Goal: Information Seeking & Learning: Learn about a topic

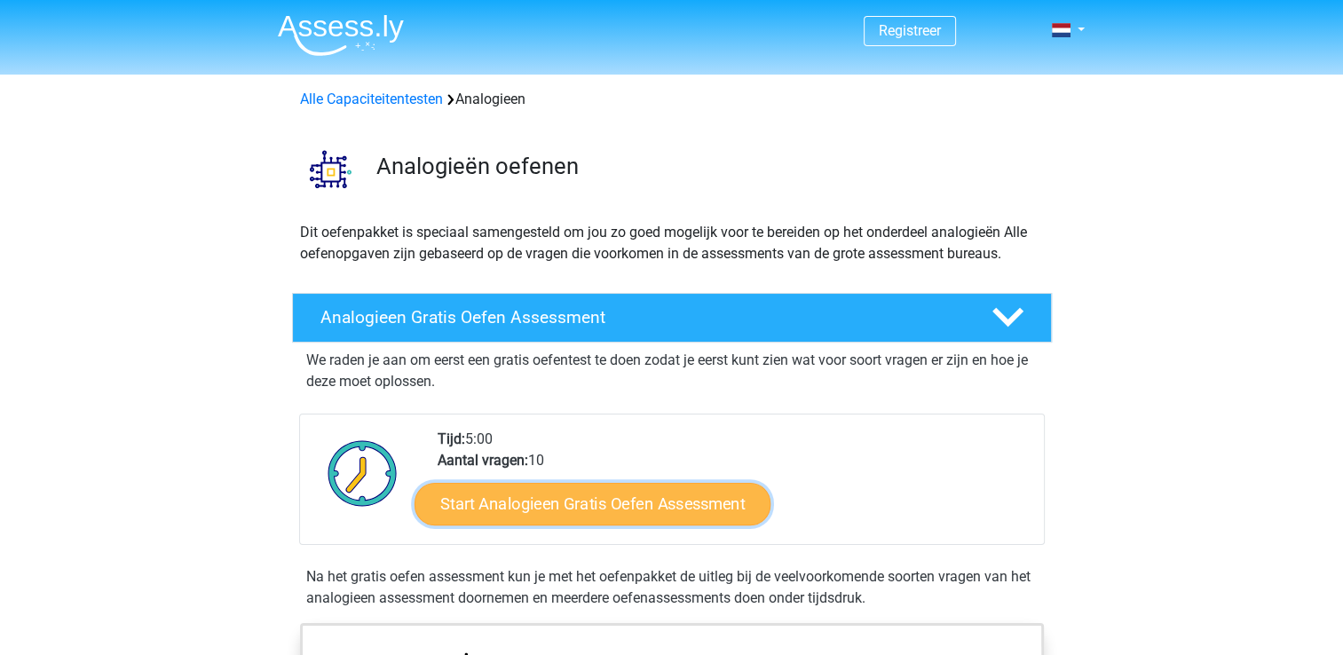
click at [705, 506] on link "Start Analogieen Gratis Oefen Assessment" at bounding box center [593, 503] width 356 height 43
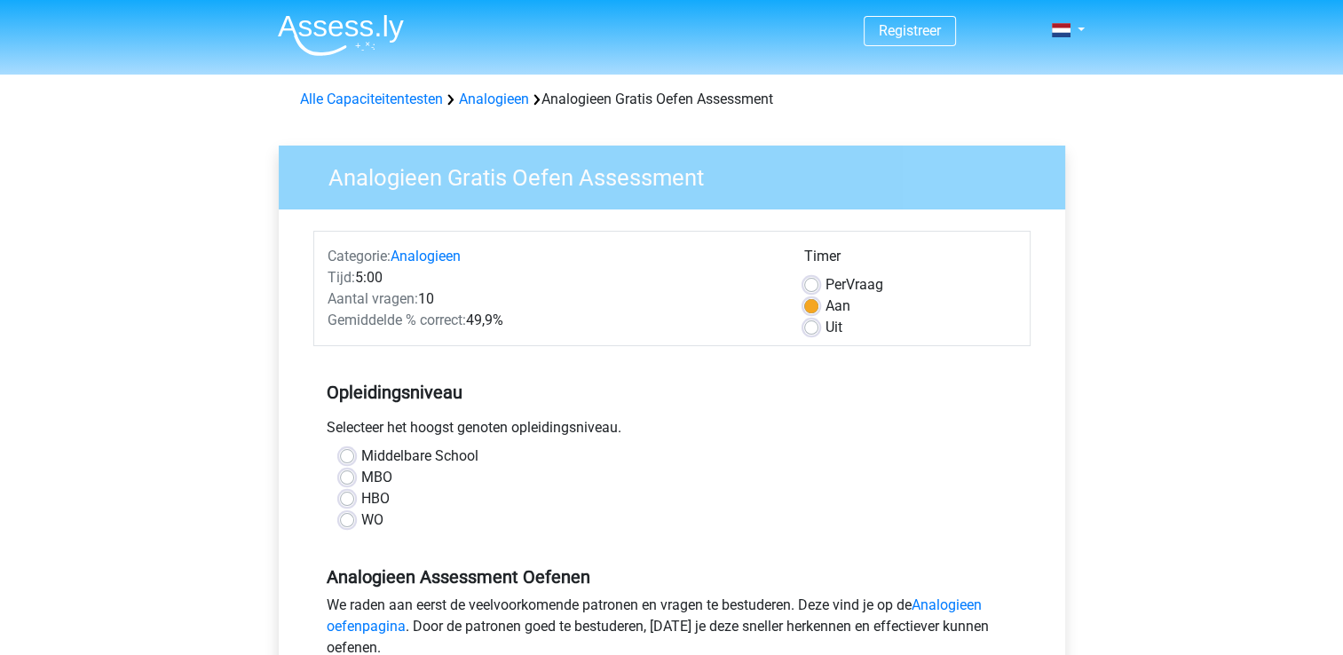
click at [376, 519] on label "WO" at bounding box center [372, 520] width 22 height 21
click at [354, 519] on input "WO" at bounding box center [347, 519] width 14 height 18
radio input "true"
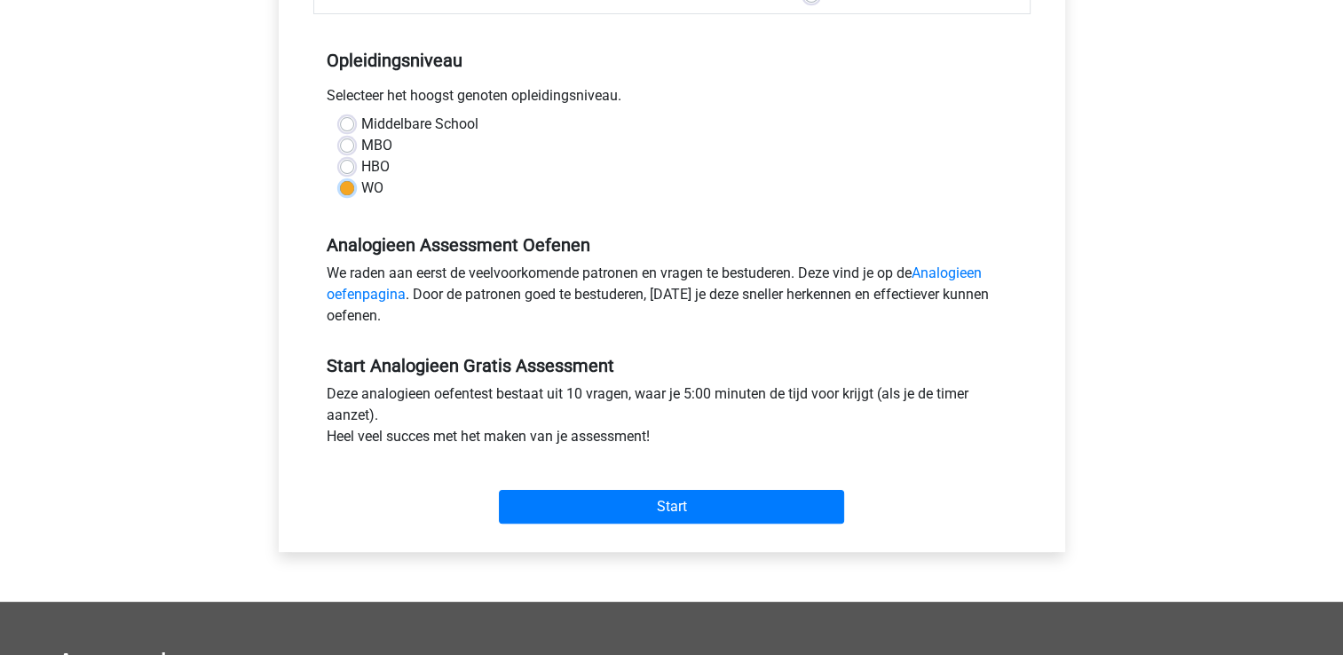
scroll to position [355, 0]
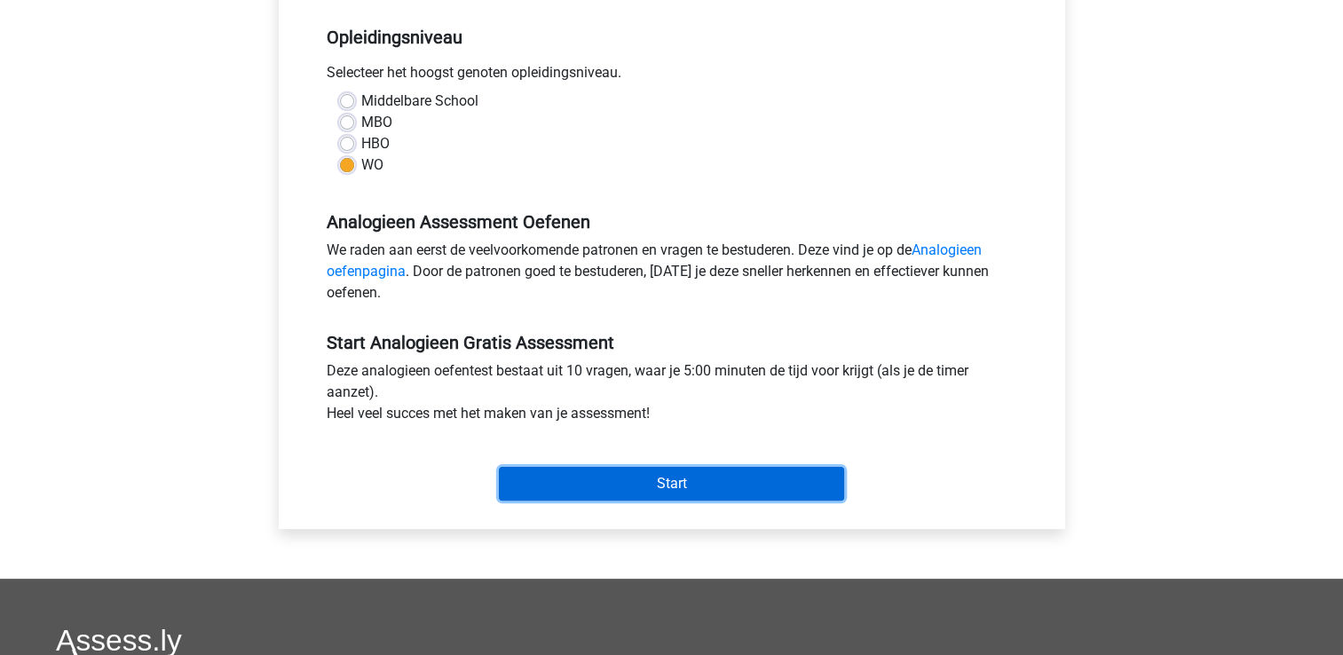
click at [574, 468] on input "Start" at bounding box center [671, 484] width 345 height 34
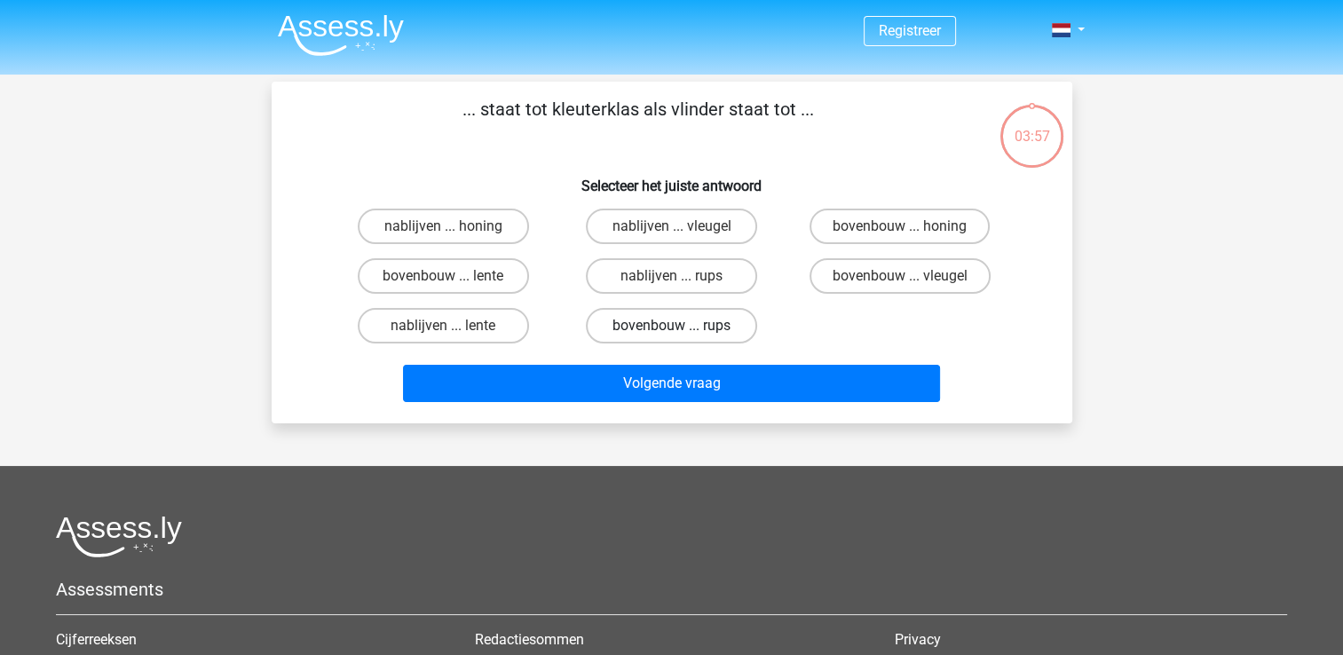
click at [647, 327] on label "bovenbouw ... rups" at bounding box center [671, 326] width 171 height 36
click at [671, 327] on input "bovenbouw ... rups" at bounding box center [677, 332] width 12 height 12
radio input "true"
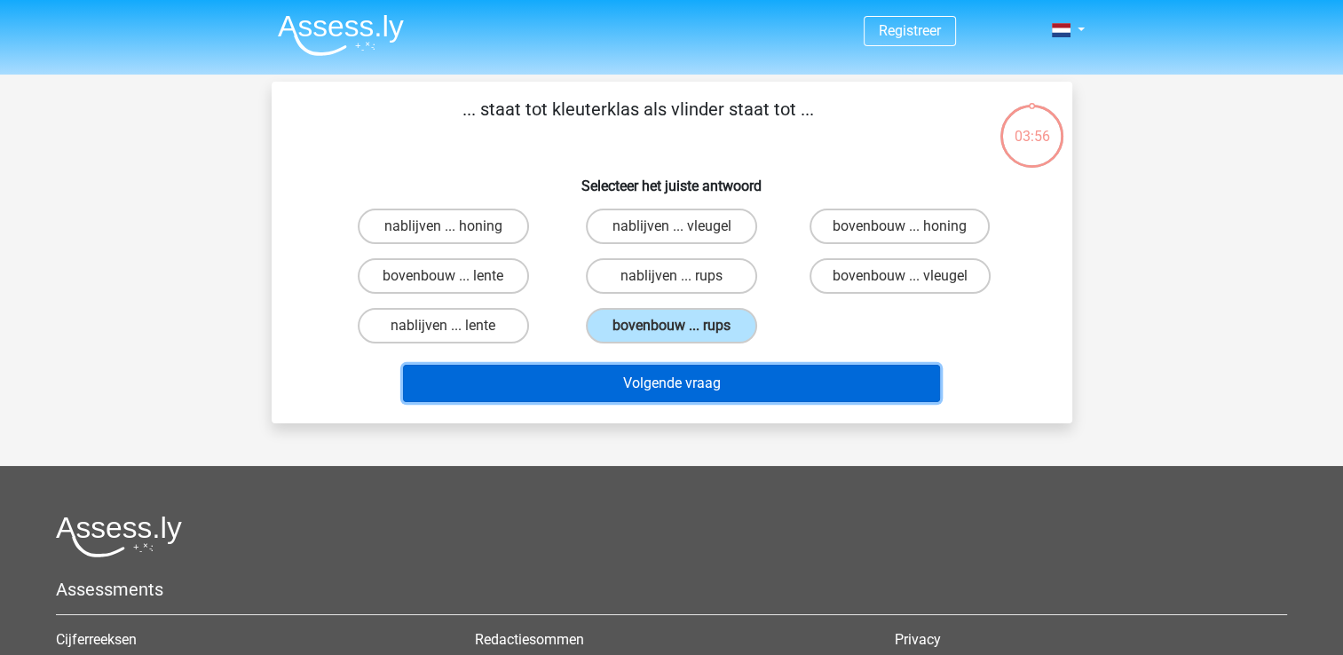
click at [671, 388] on button "Volgende vraag" at bounding box center [671, 383] width 537 height 37
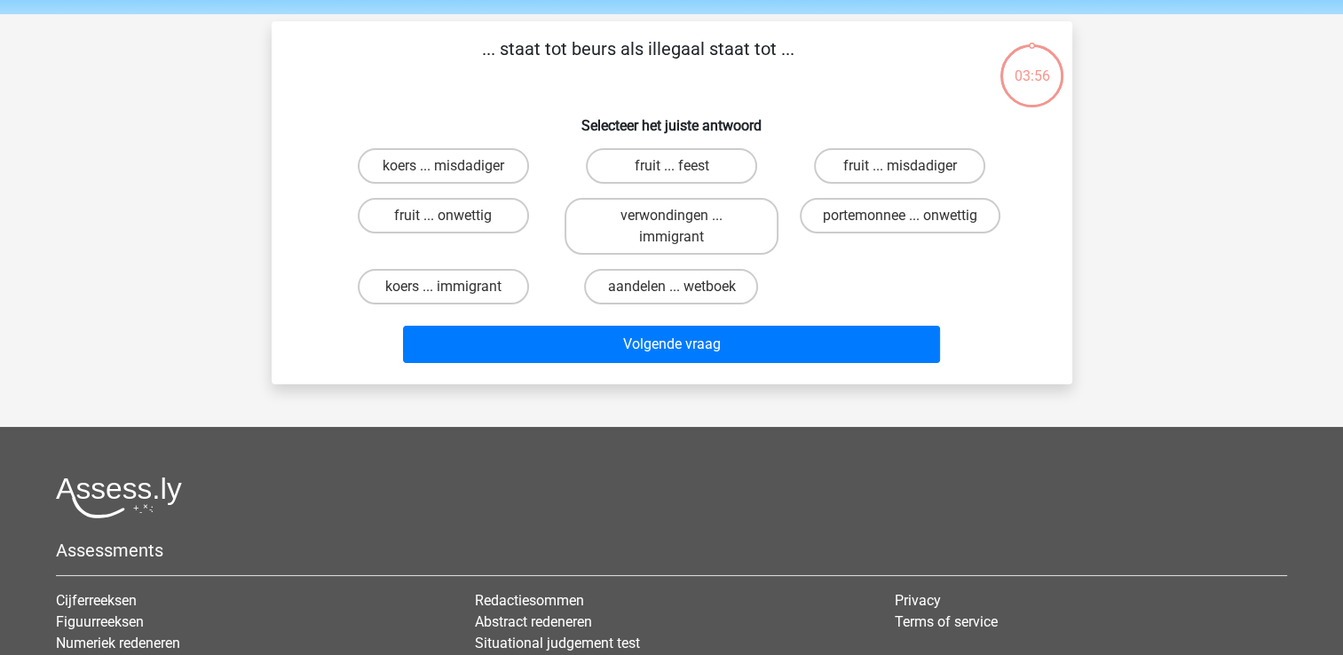
scroll to position [82, 0]
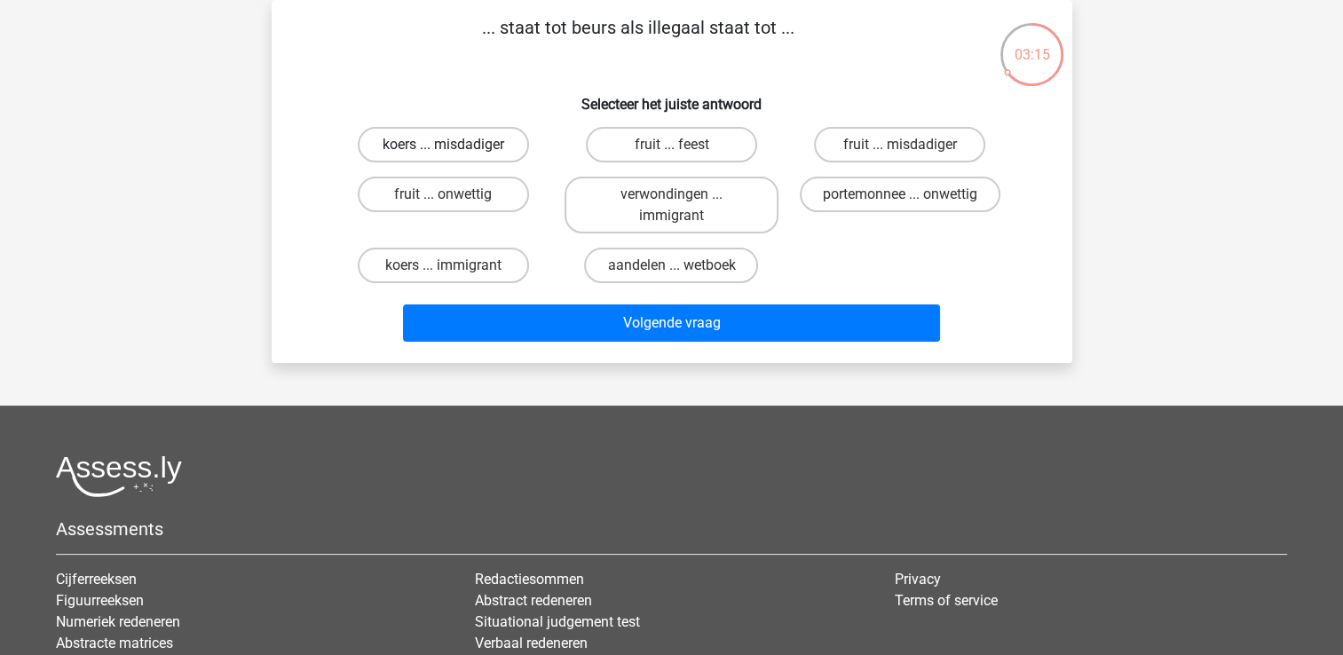
click at [499, 151] on label "koers ... misdadiger" at bounding box center [443, 145] width 171 height 36
click at [455, 151] on input "koers ... misdadiger" at bounding box center [449, 151] width 12 height 12
radio input "true"
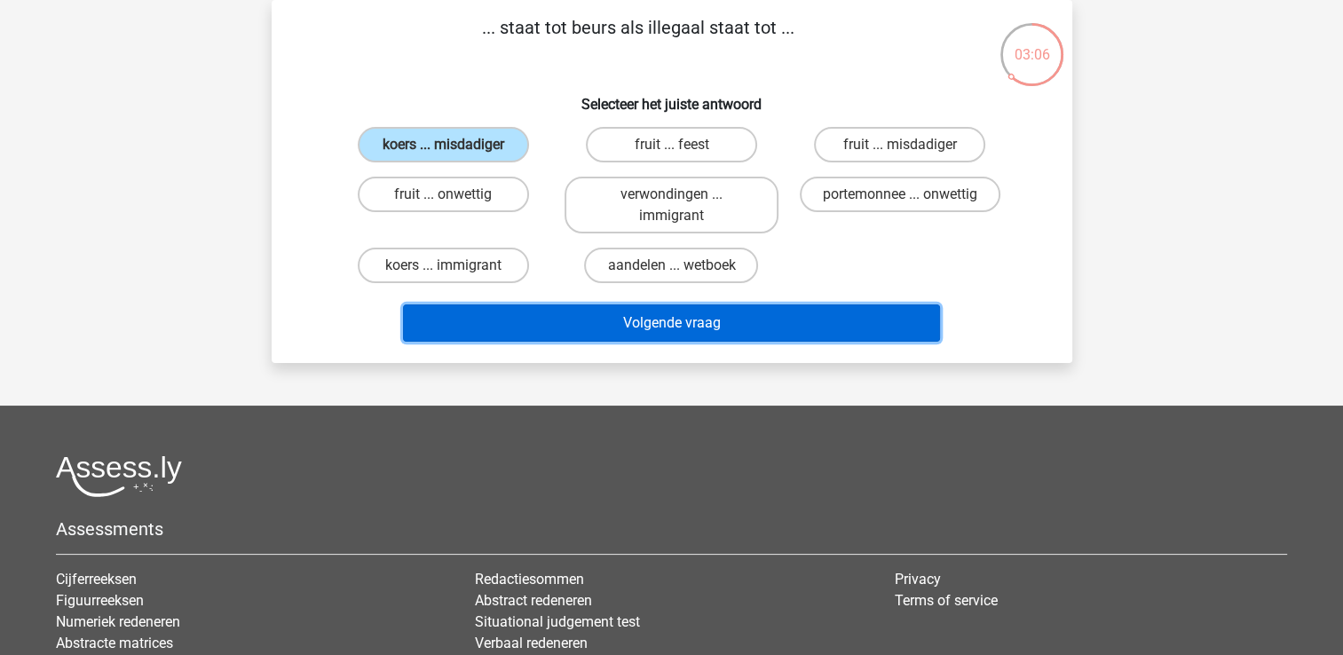
click at [607, 329] on button "Volgende vraag" at bounding box center [671, 323] width 537 height 37
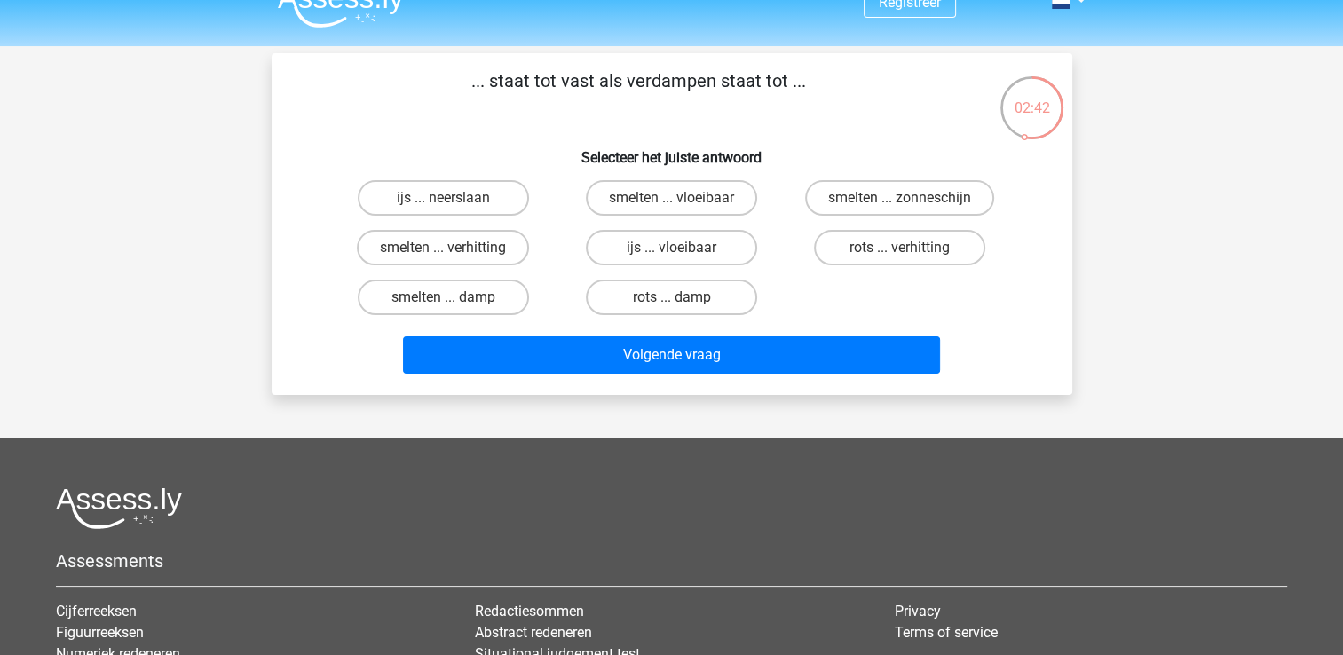
scroll to position [0, 0]
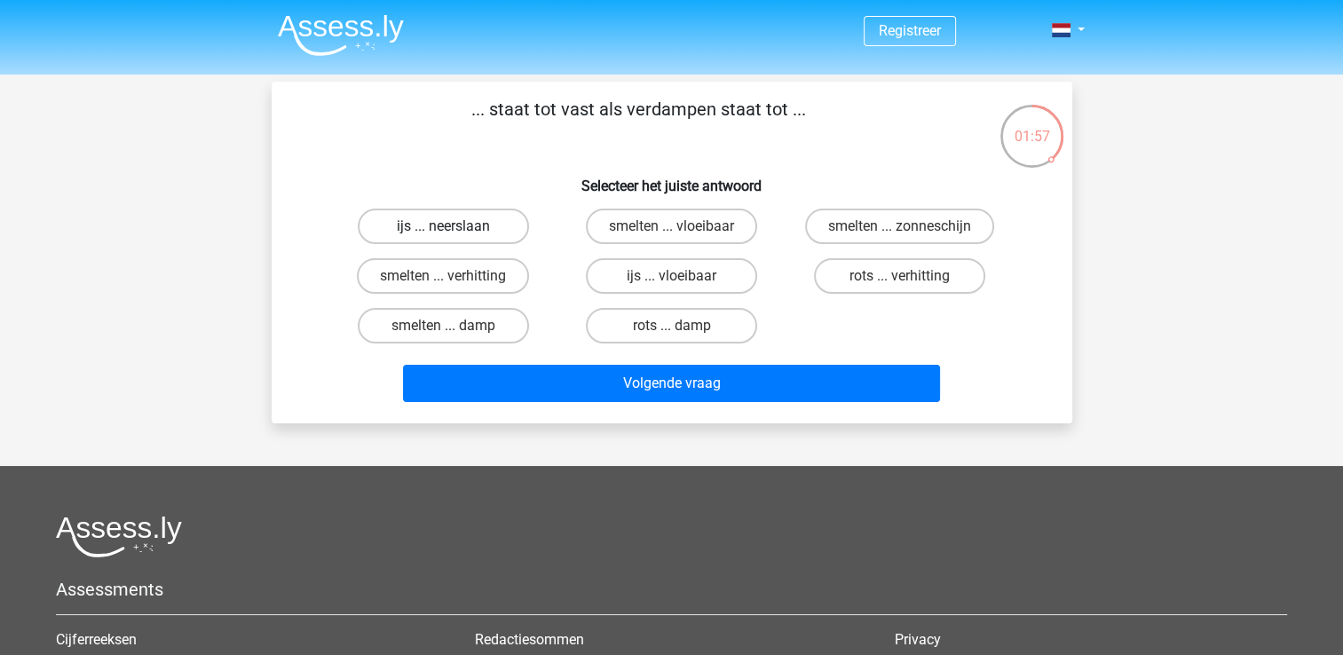
click at [475, 222] on label "ijs ... neerslaan" at bounding box center [443, 227] width 171 height 36
click at [455, 226] on input "ijs ... neerslaan" at bounding box center [449, 232] width 12 height 12
radio input "true"
click at [617, 273] on label "ijs ... vloeibaar" at bounding box center [671, 276] width 171 height 36
click at [671, 276] on input "ijs ... vloeibaar" at bounding box center [677, 282] width 12 height 12
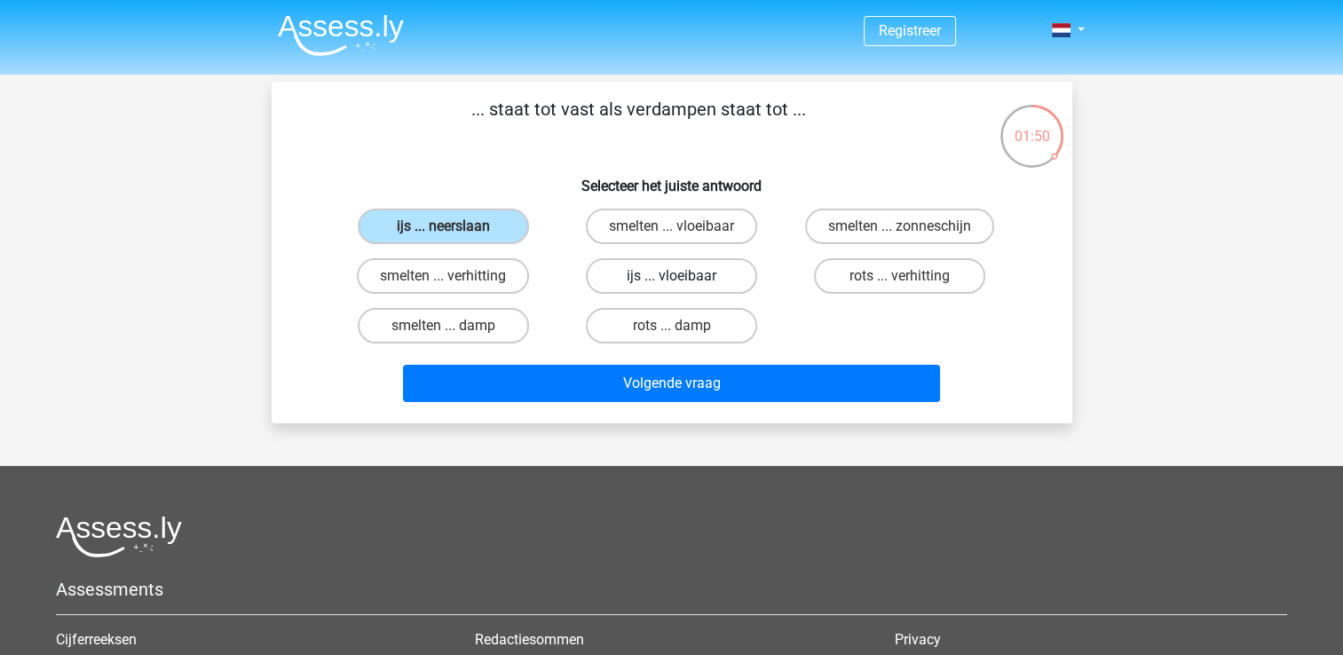
radio input "true"
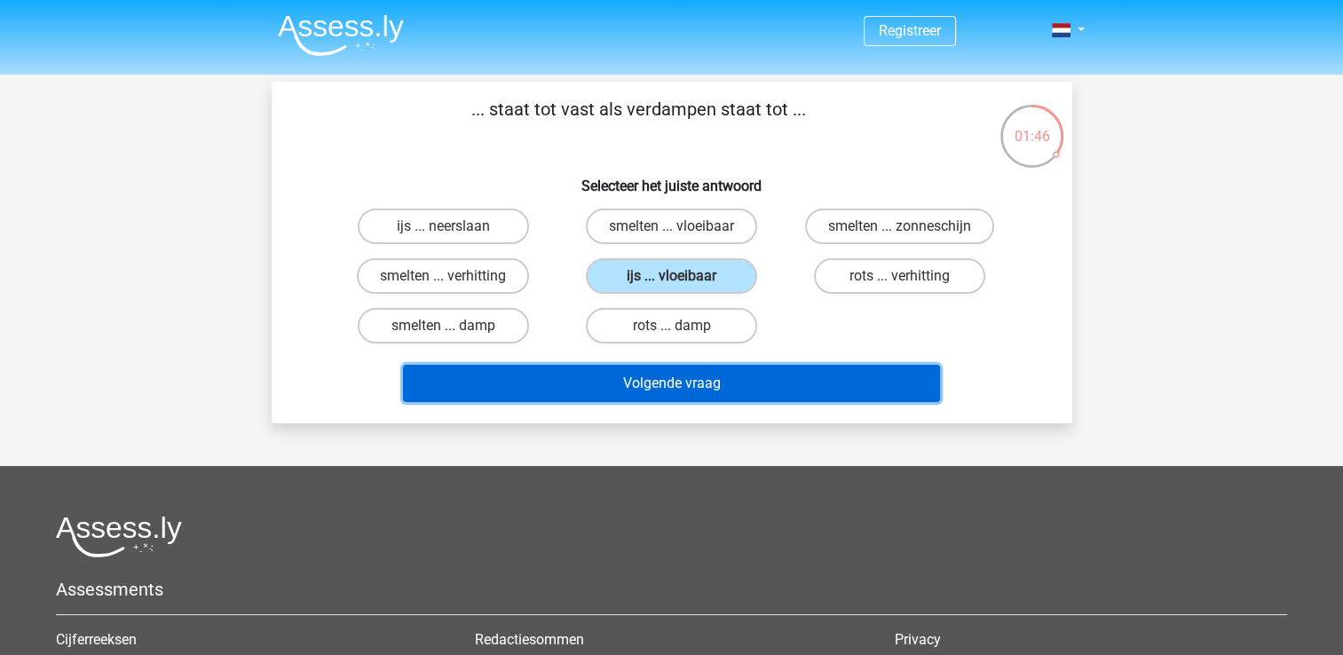
click at [686, 394] on button "Volgende vraag" at bounding box center [671, 383] width 537 height 37
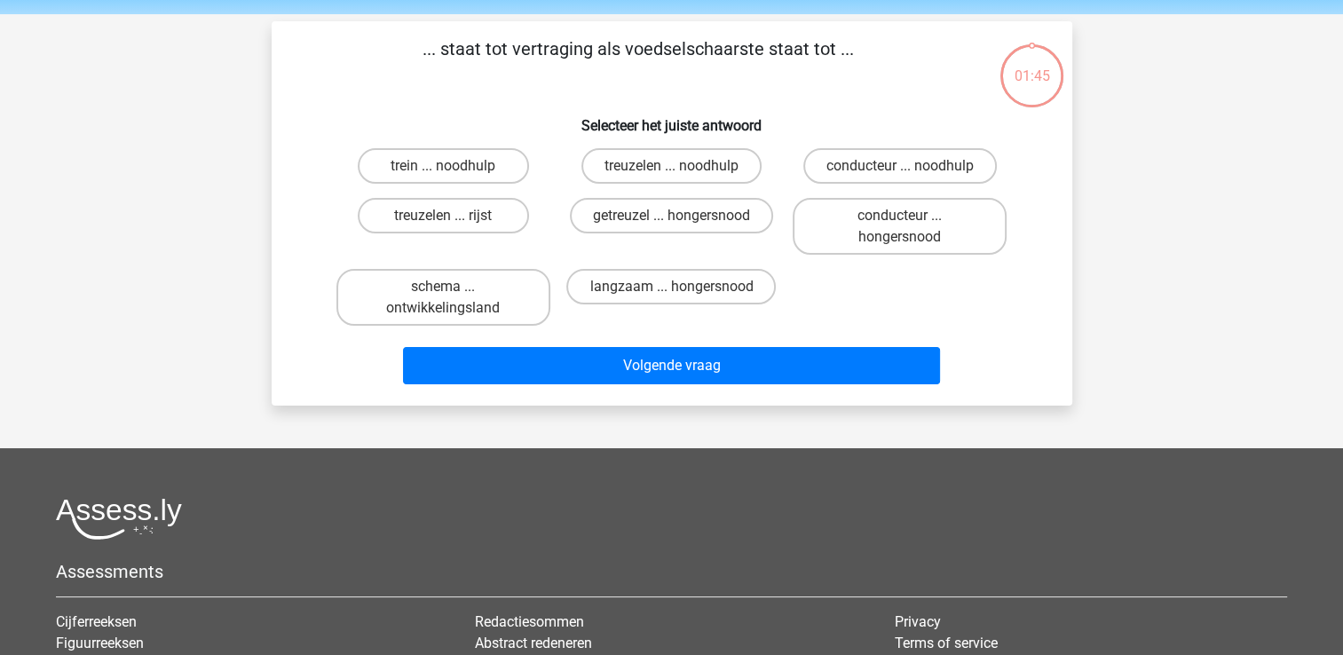
scroll to position [82, 0]
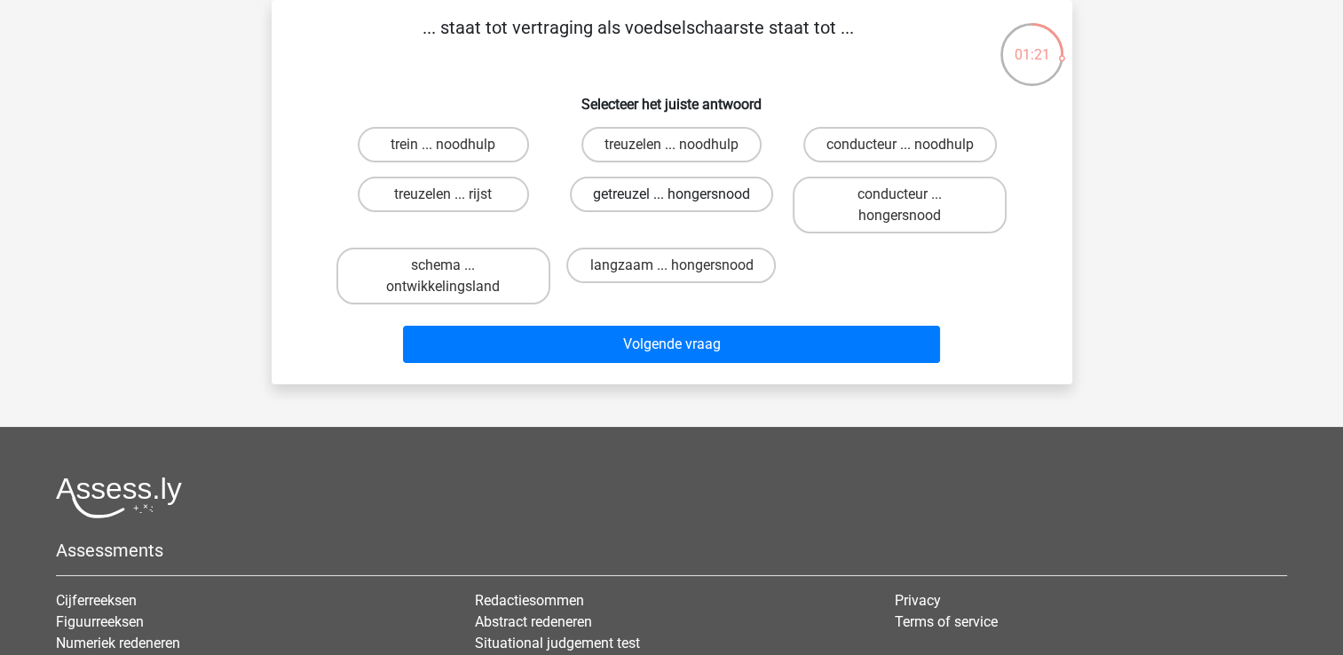
click at [689, 198] on label "getreuzel ... hongersnood" at bounding box center [671, 195] width 203 height 36
click at [683, 198] on input "getreuzel ... hongersnood" at bounding box center [677, 200] width 12 height 12
radio input "true"
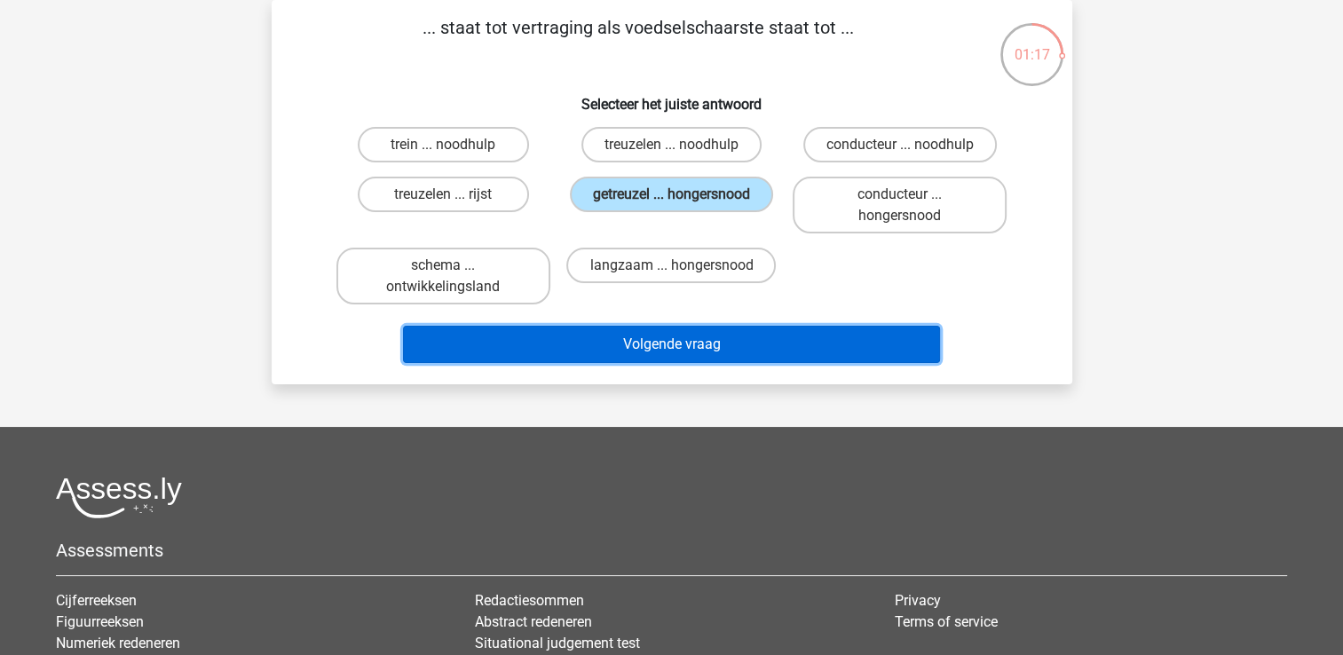
click at [716, 336] on button "Volgende vraag" at bounding box center [671, 344] width 537 height 37
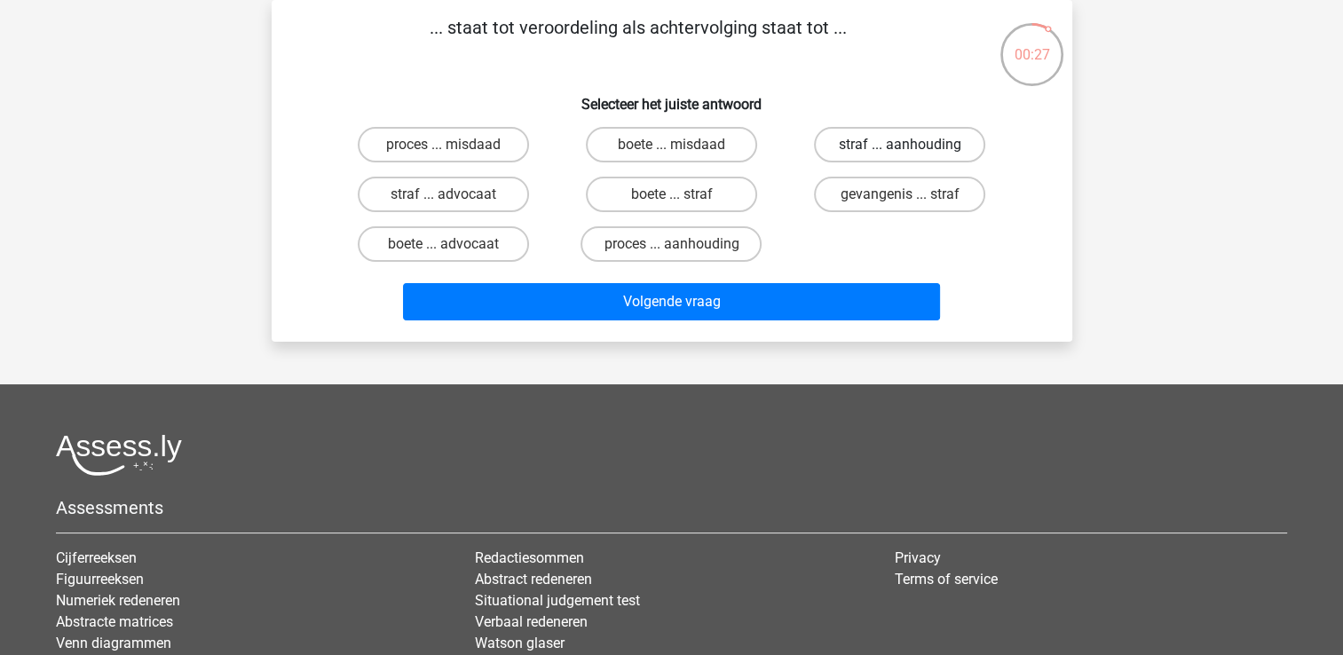
click at [832, 147] on label "straf ... aanhouding" at bounding box center [899, 145] width 171 height 36
click at [900, 147] on input "straf ... aanhouding" at bounding box center [906, 151] width 12 height 12
radio input "true"
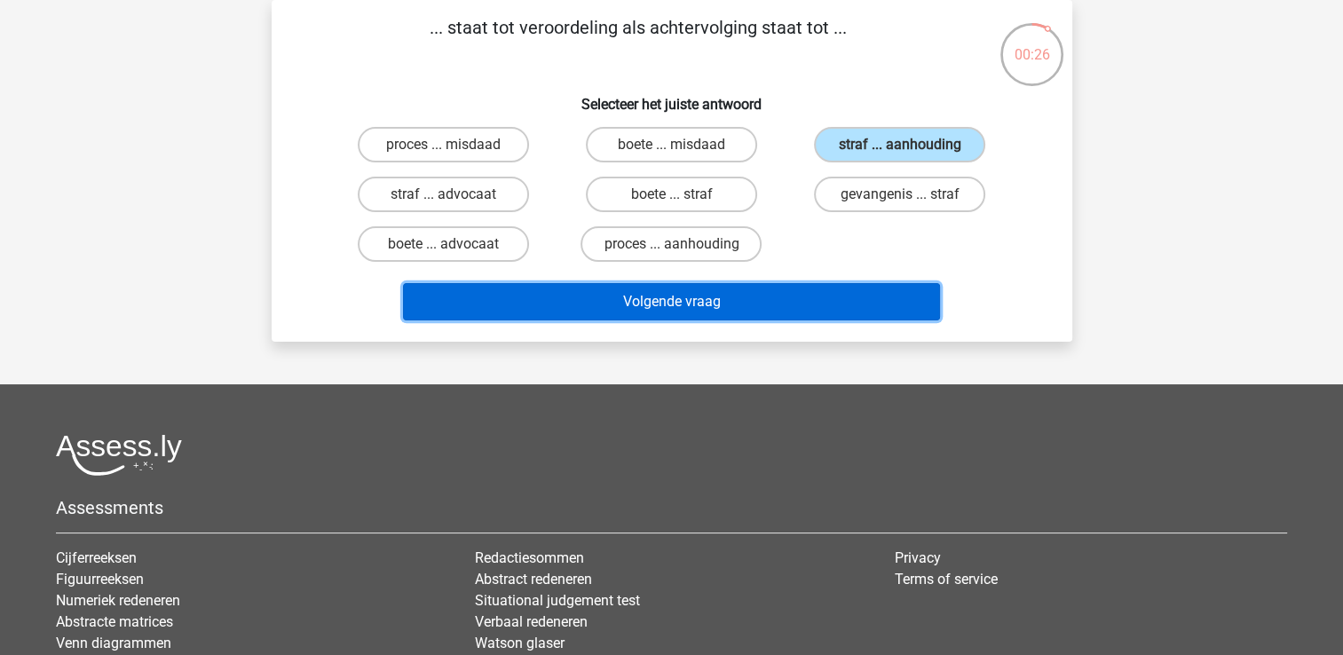
click at [806, 289] on button "Volgende vraag" at bounding box center [671, 301] width 537 height 37
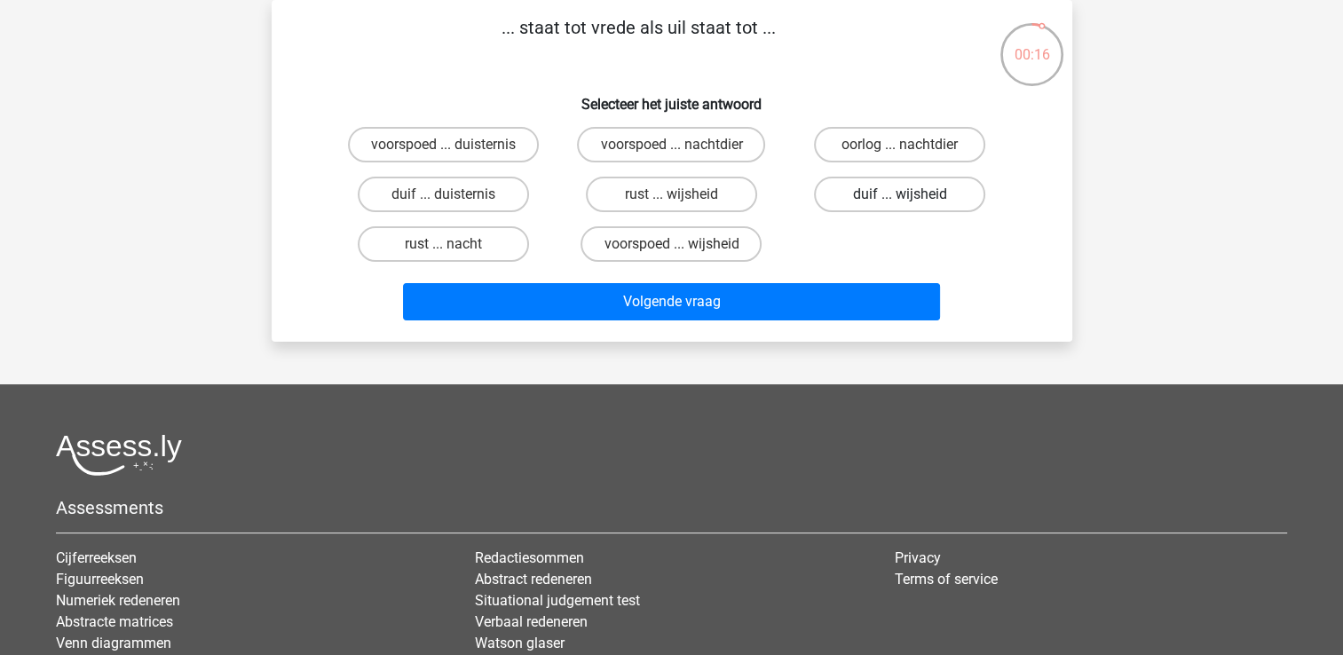
click at [839, 194] on label "duif ... wijsheid" at bounding box center [899, 195] width 171 height 36
click at [900, 194] on input "duif ... wijsheid" at bounding box center [906, 200] width 12 height 12
radio input "true"
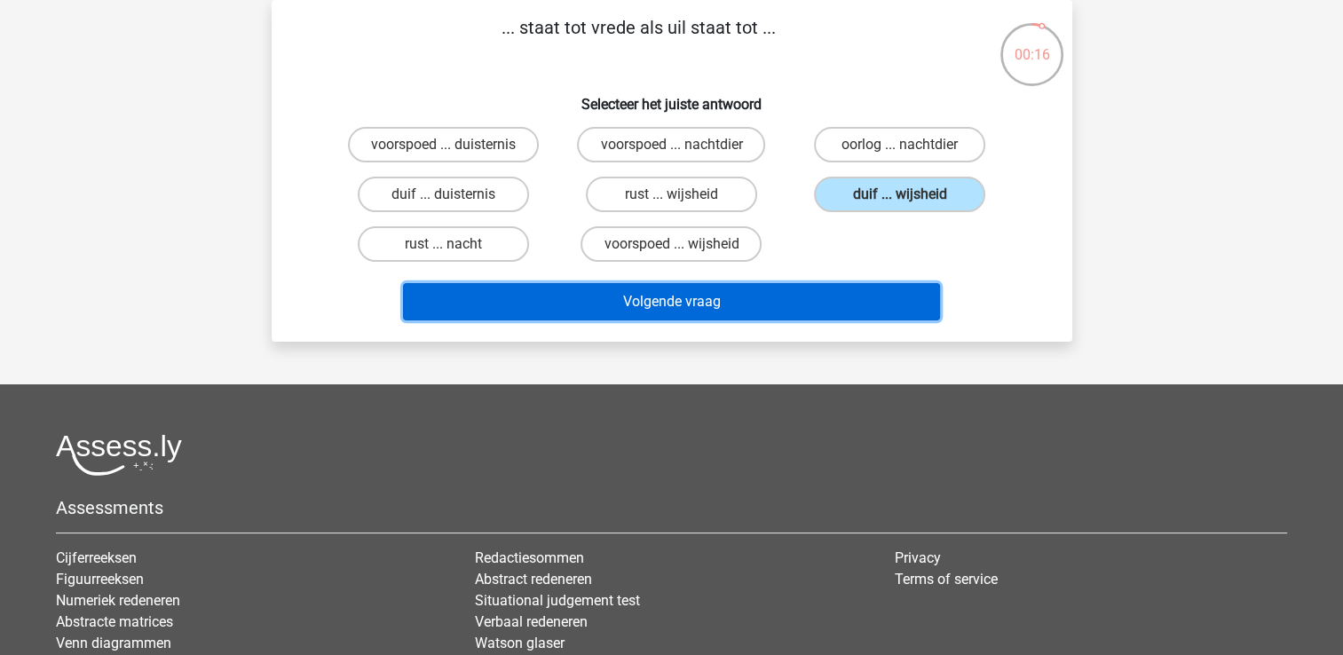
click at [809, 306] on button "Volgende vraag" at bounding box center [671, 301] width 537 height 37
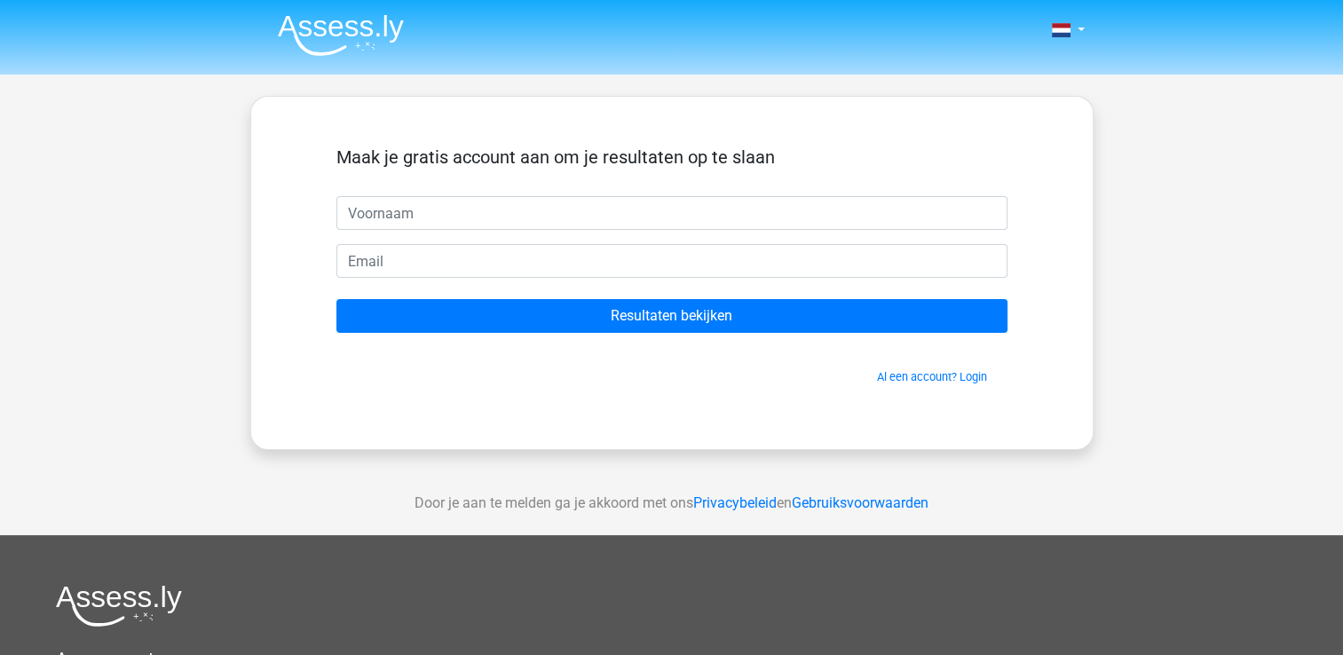
click at [387, 31] on img at bounding box center [341, 35] width 126 height 42
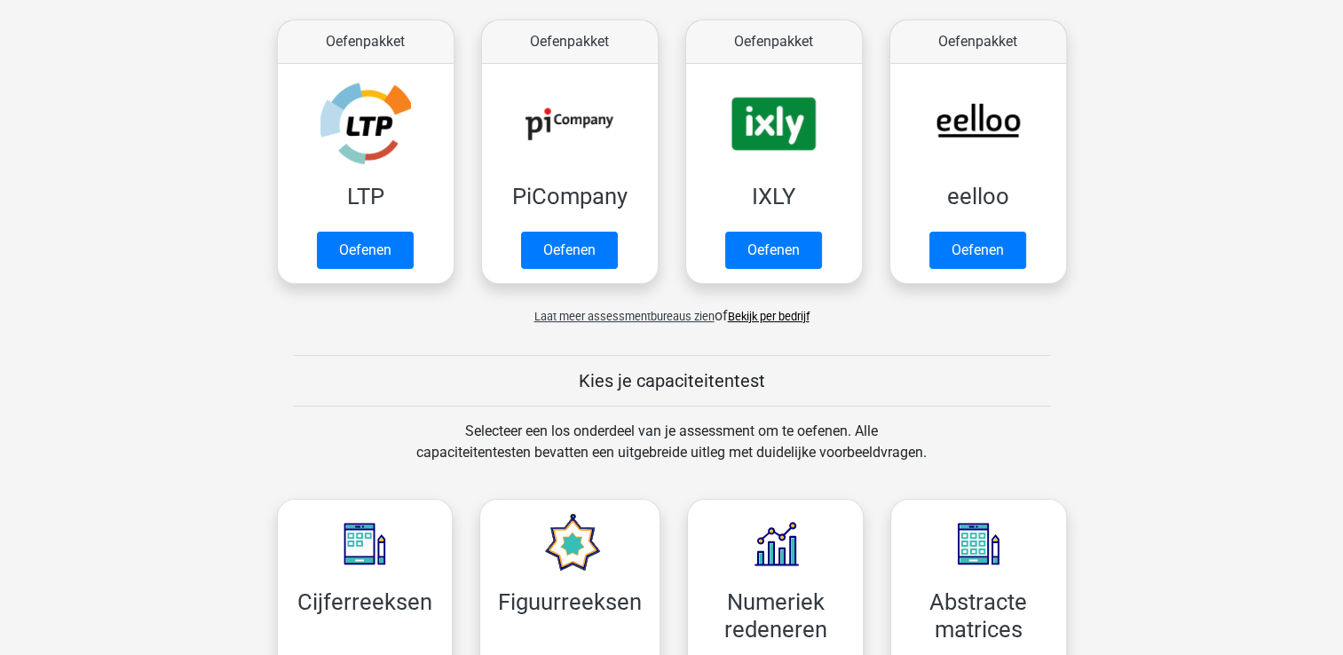
scroll to position [266, 0]
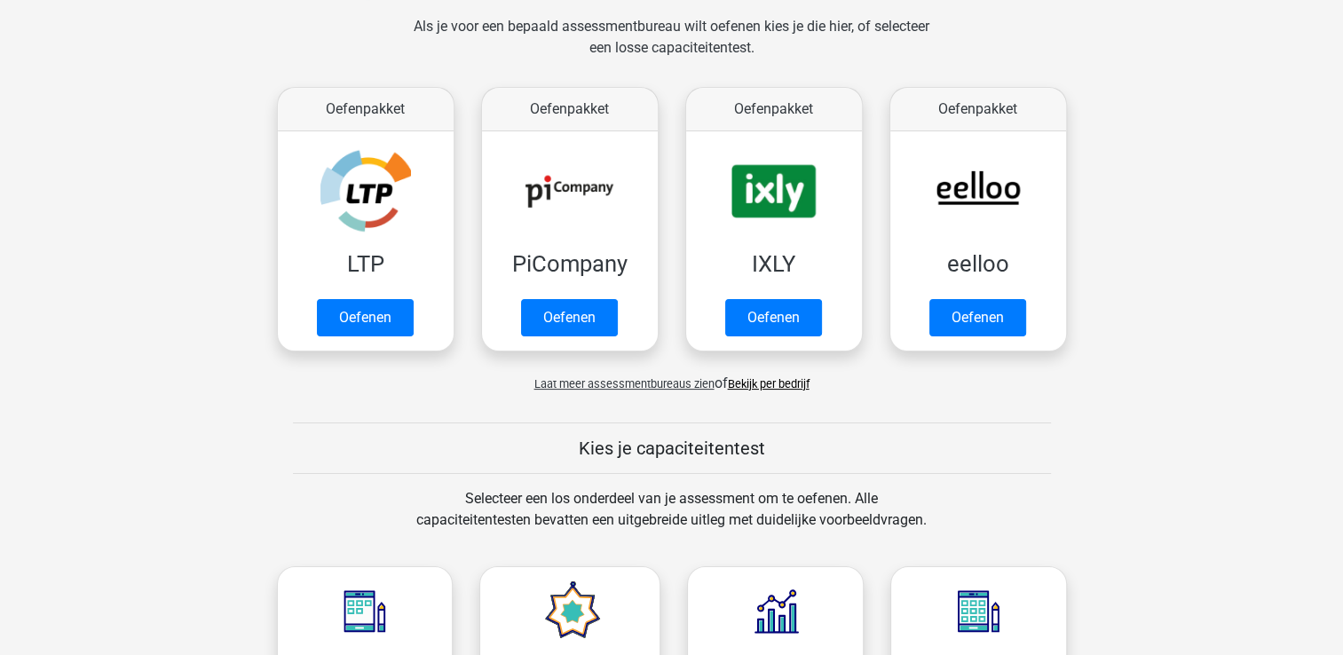
click at [674, 378] on span "Laat meer assessmentbureaus zien" at bounding box center [625, 383] width 180 height 13
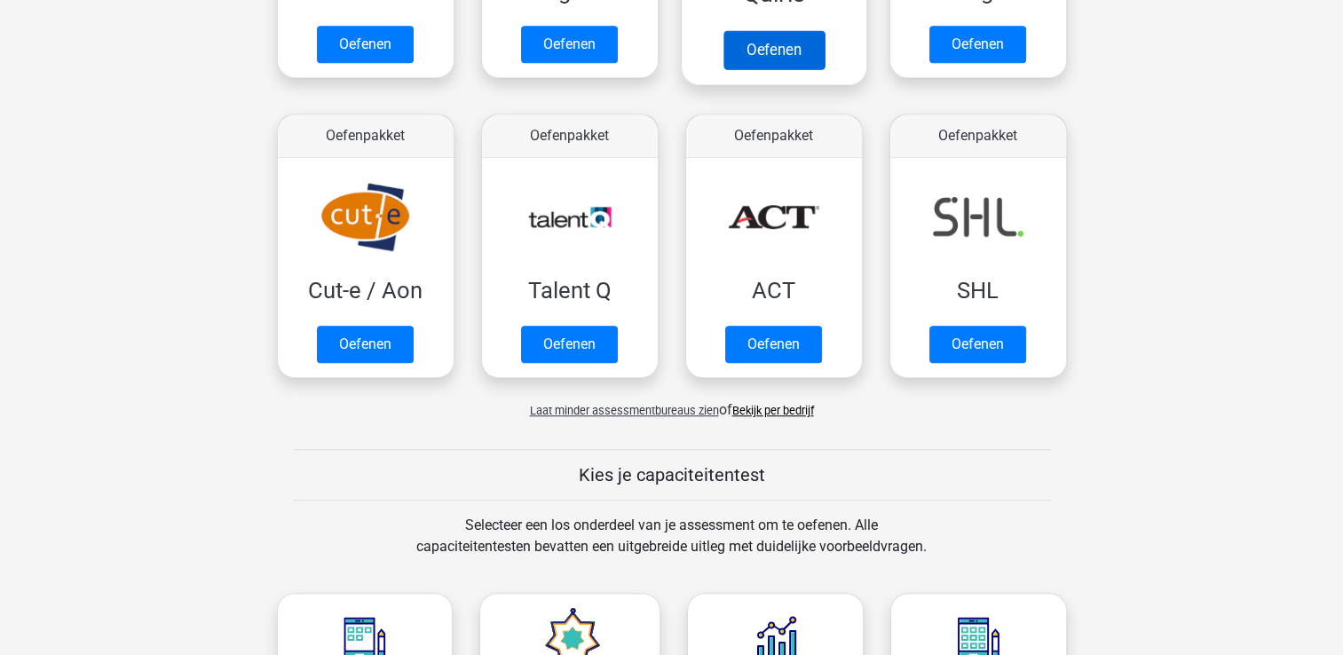
scroll to position [1154, 0]
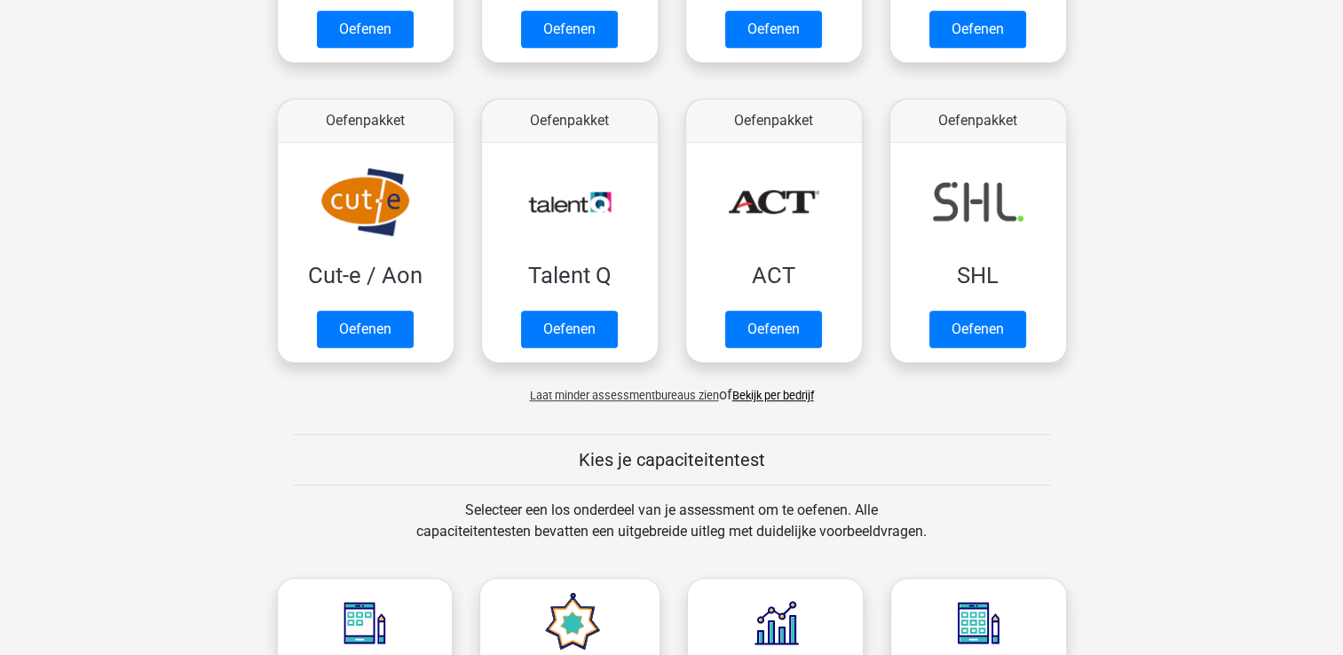
click at [773, 397] on link "Bekijk per bedrijf" at bounding box center [774, 395] width 82 height 13
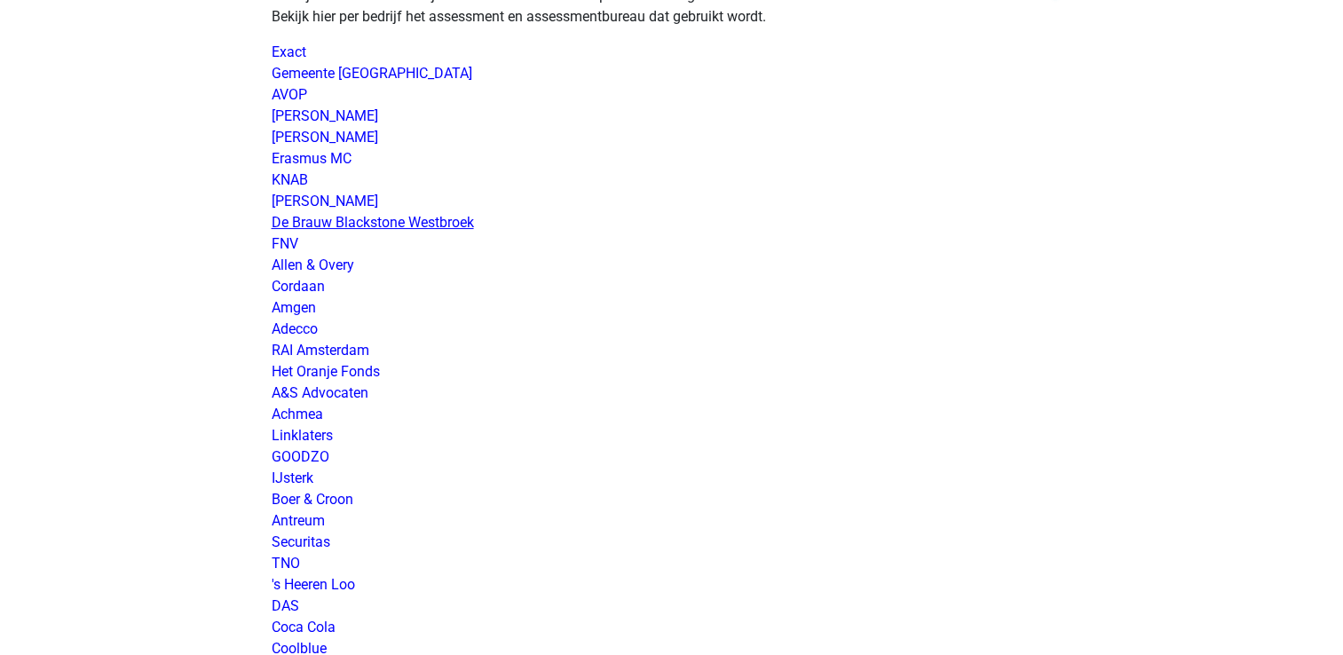
scroll to position [178, 0]
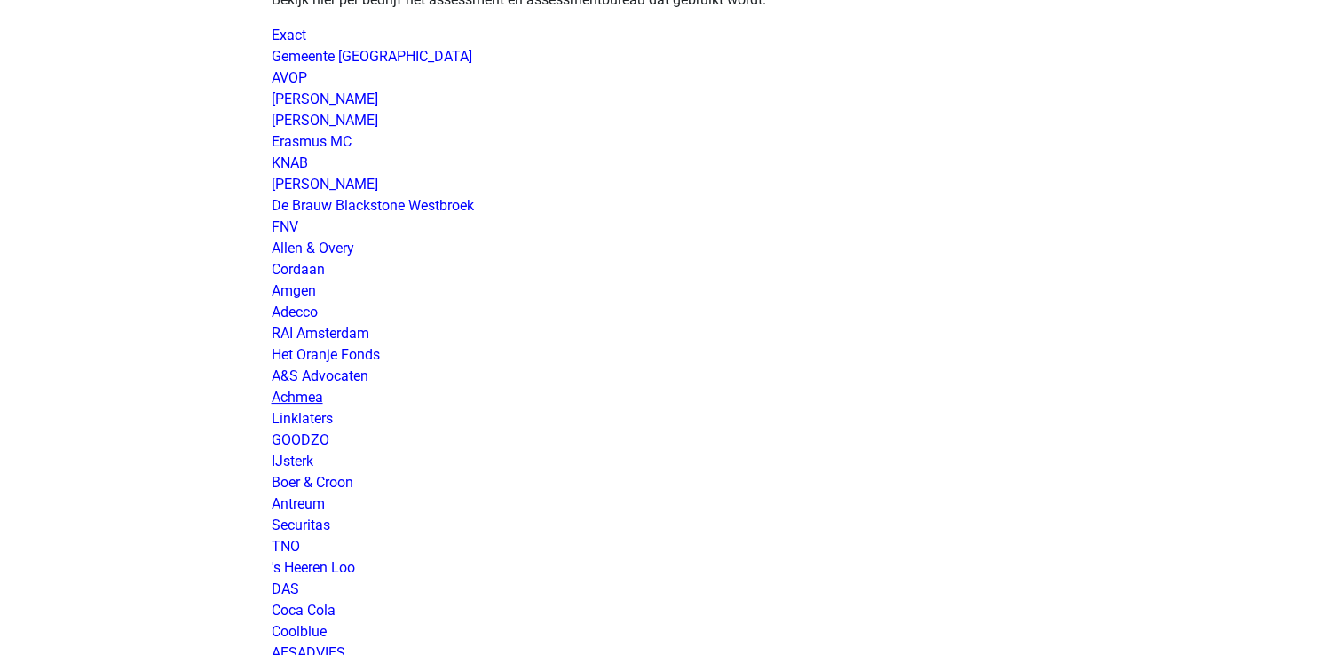
click at [302, 392] on link "Achmea" at bounding box center [297, 397] width 51 height 17
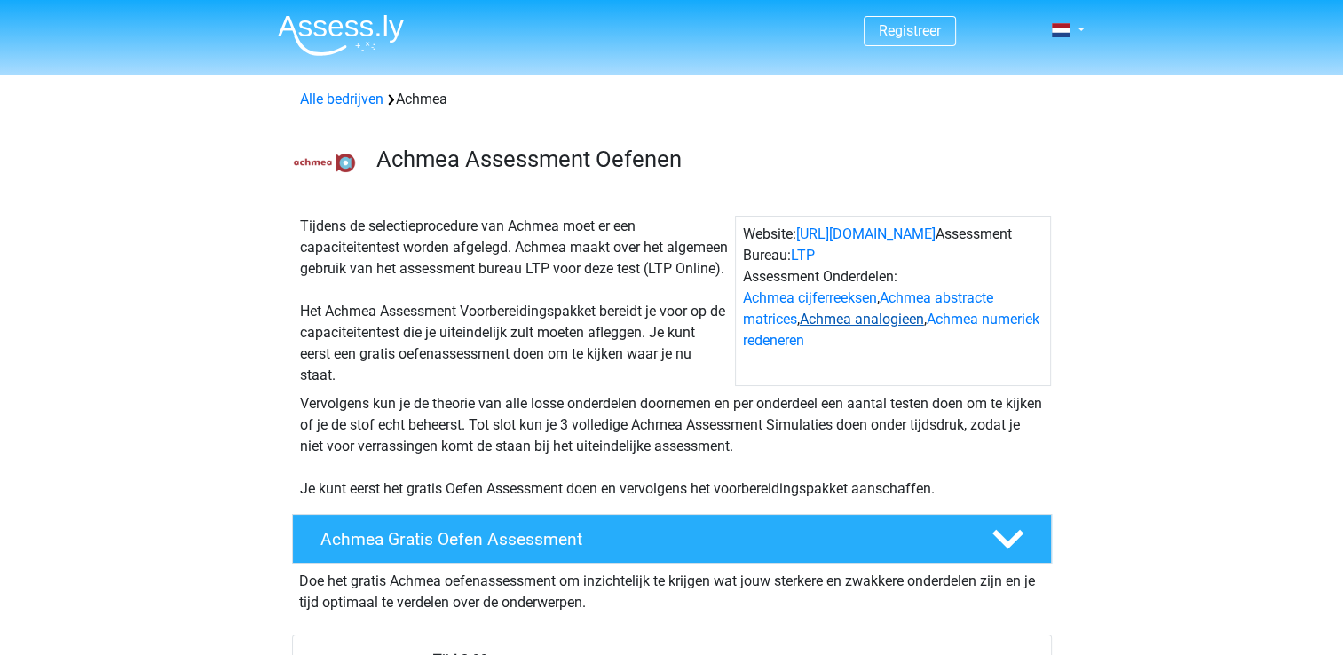
click at [864, 324] on link "Achmea analogieen" at bounding box center [862, 319] width 124 height 17
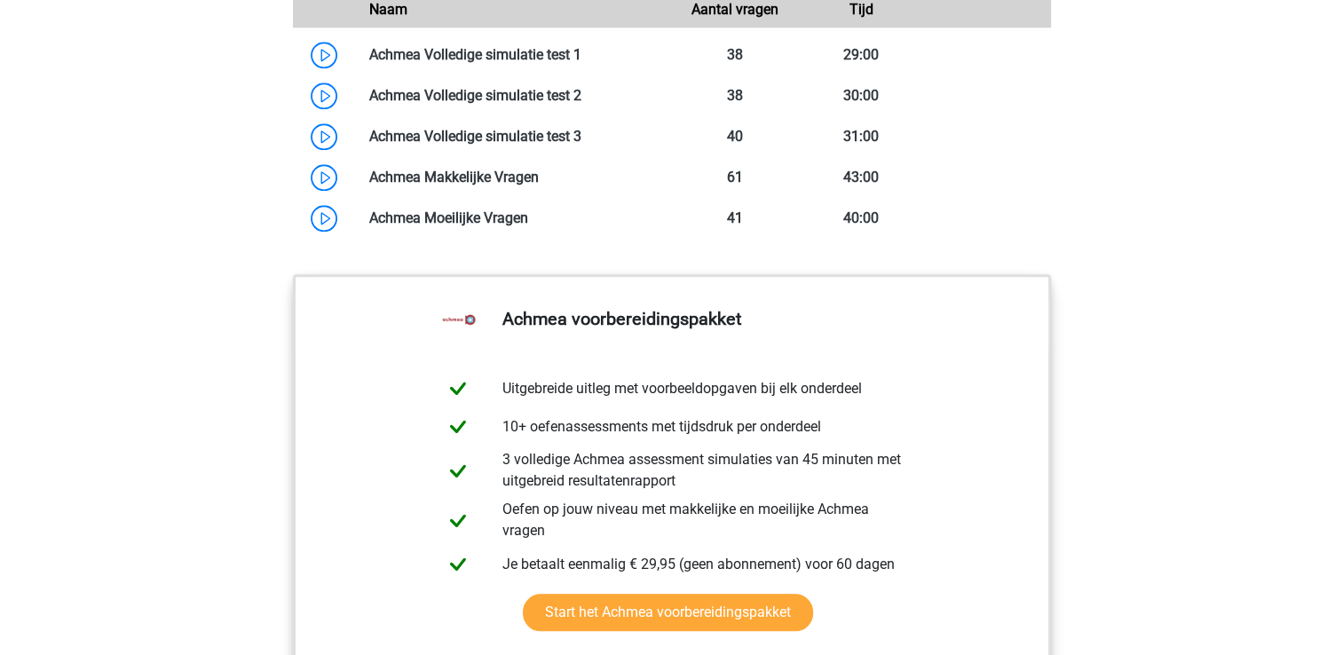
scroll to position [1790, 0]
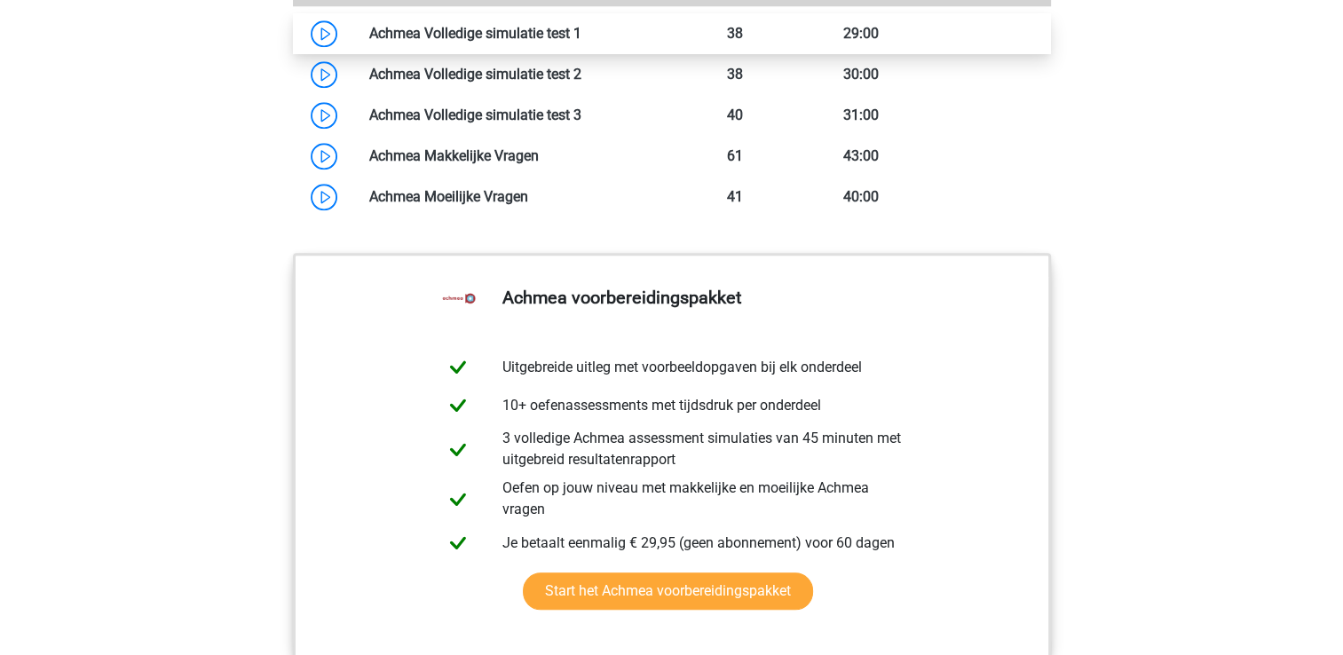
click at [582, 42] on link at bounding box center [582, 33] width 0 height 17
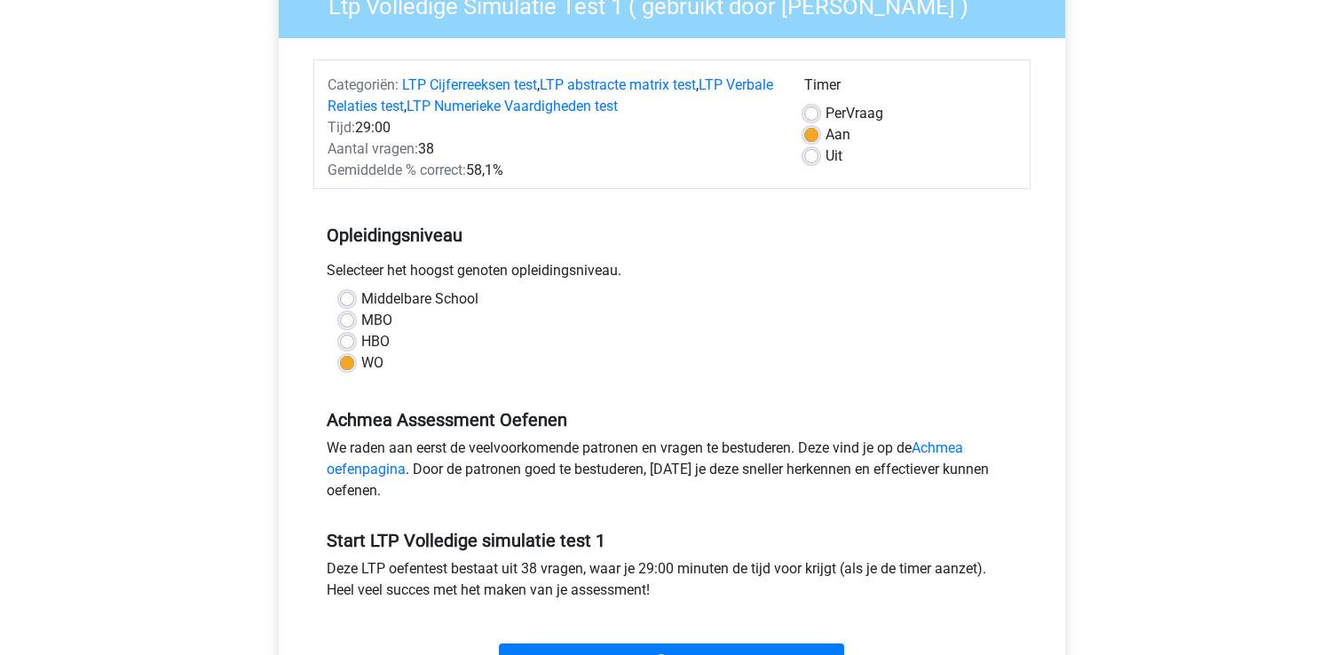
scroll to position [266, 0]
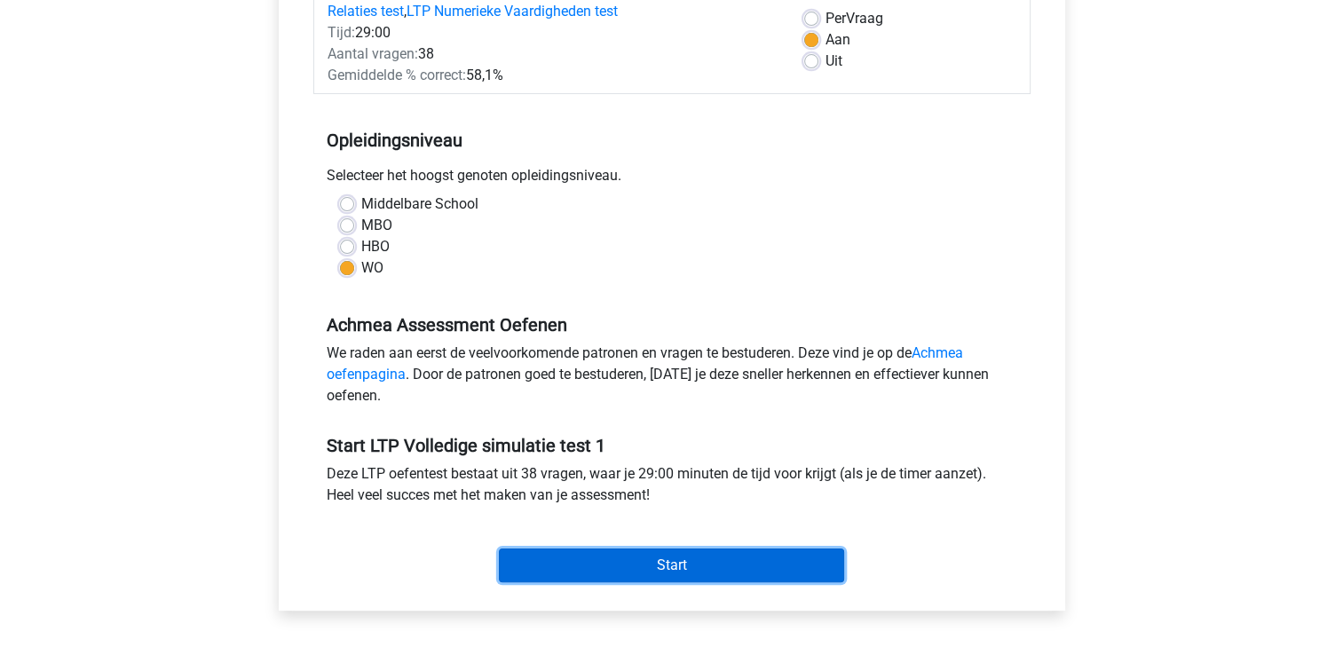
click at [537, 572] on input "Start" at bounding box center [671, 566] width 345 height 34
click at [604, 575] on input "Start" at bounding box center [671, 566] width 345 height 34
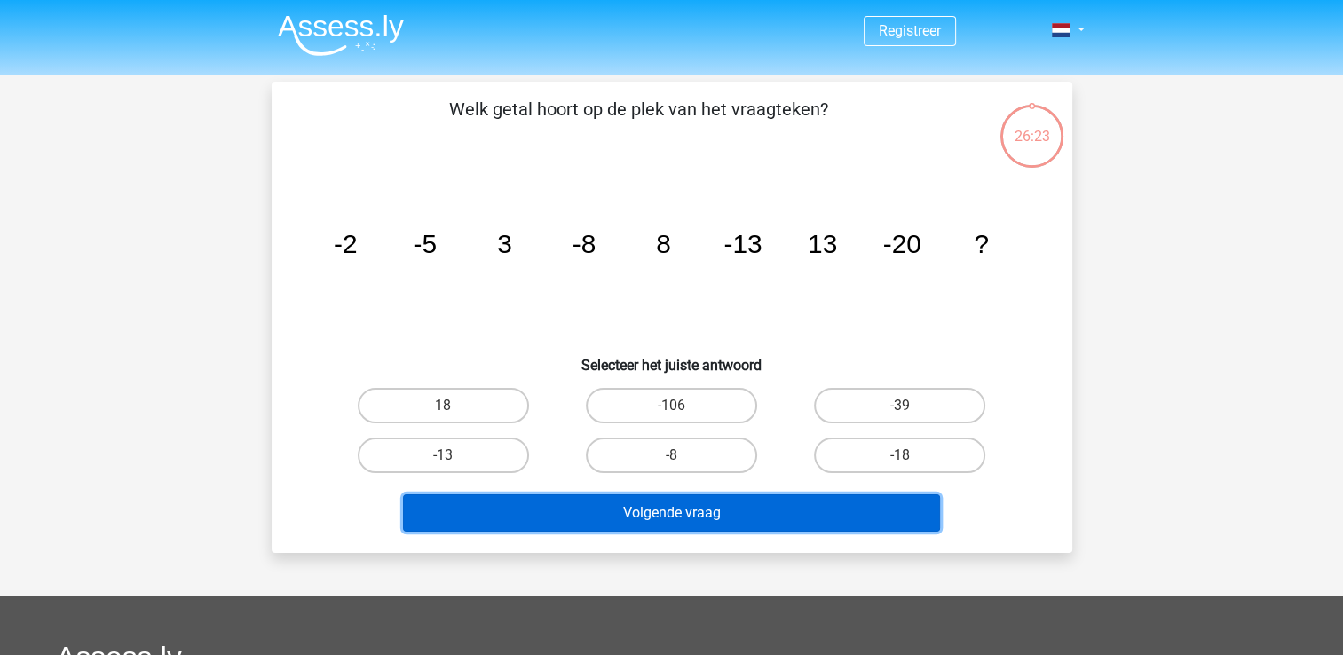
click at [743, 522] on button "Volgende vraag" at bounding box center [671, 513] width 537 height 37
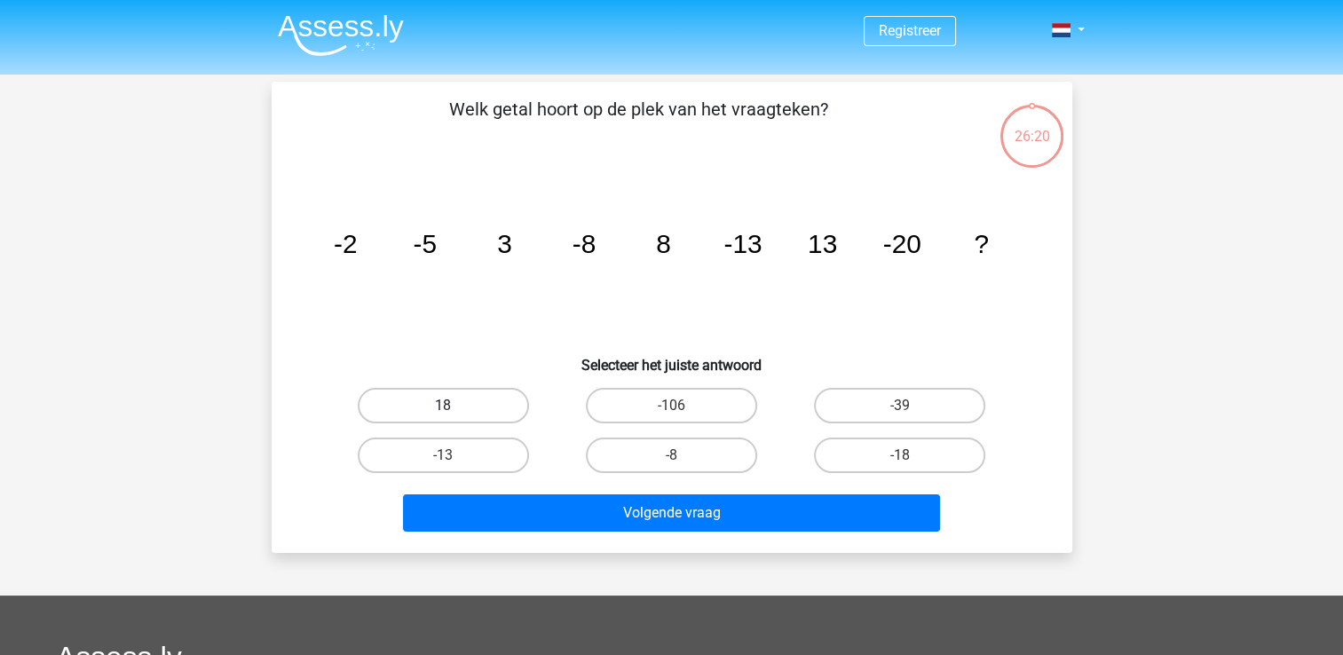
click at [469, 400] on label "18" at bounding box center [443, 406] width 171 height 36
click at [455, 406] on input "18" at bounding box center [449, 412] width 12 height 12
radio input "true"
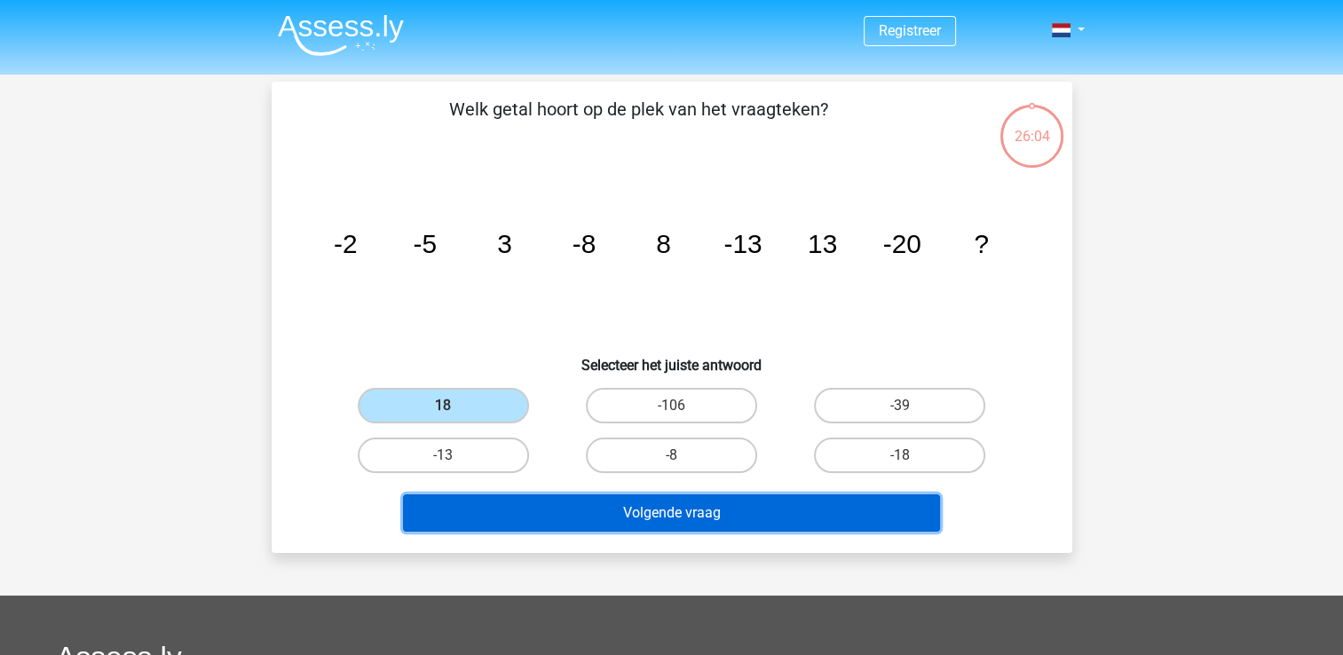
click at [764, 509] on button "Volgende vraag" at bounding box center [671, 513] width 537 height 37
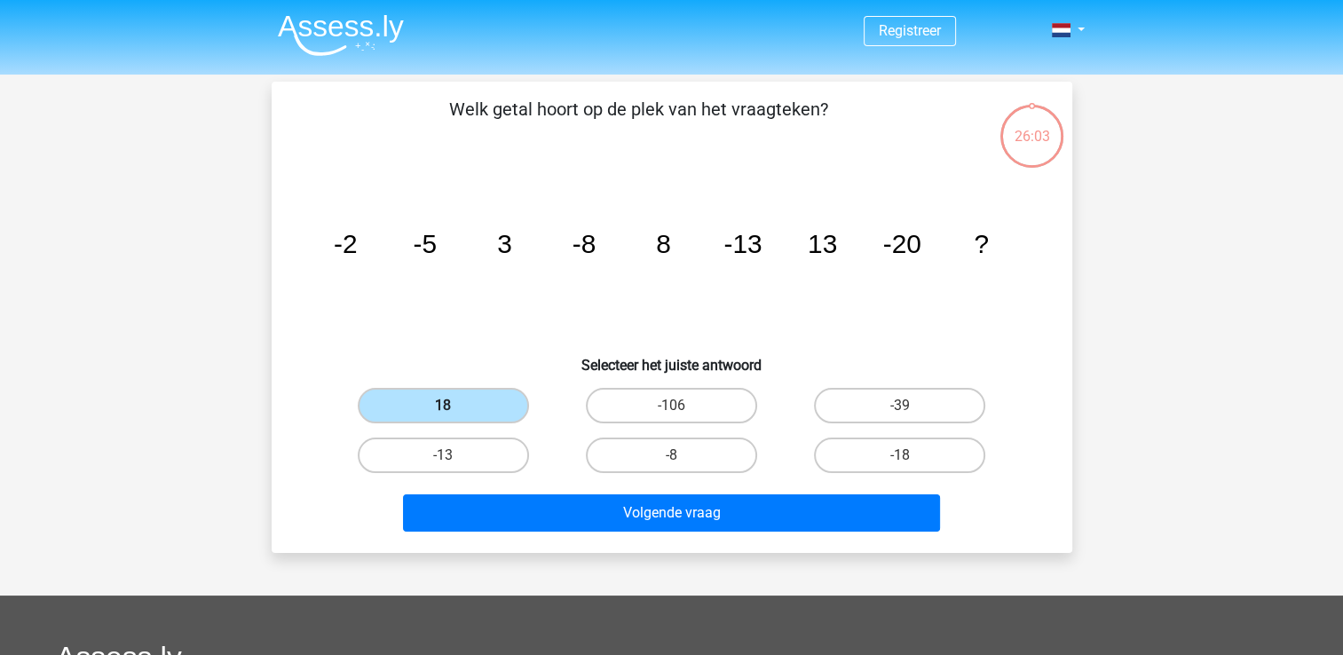
drag, startPoint x: 444, startPoint y: 398, endPoint x: 458, endPoint y: 401, distance: 14.6
click at [448, 400] on label "18" at bounding box center [443, 406] width 171 height 36
click at [448, 406] on input "18" at bounding box center [449, 412] width 12 height 12
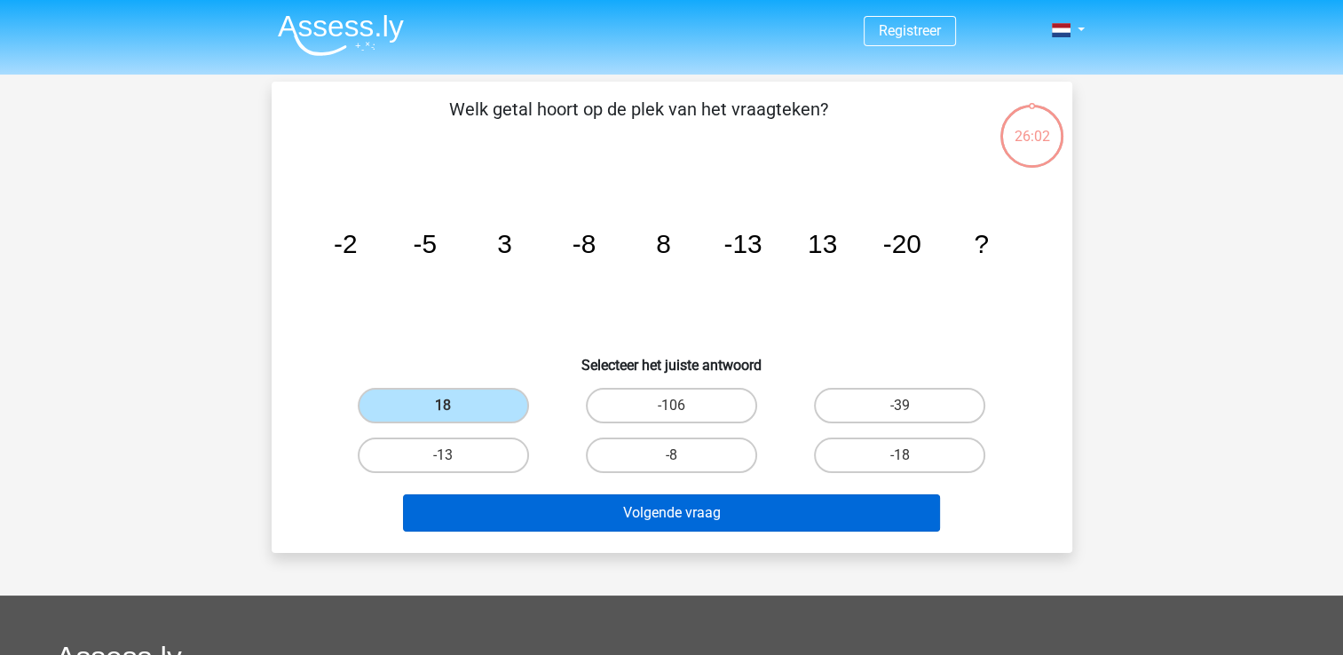
click at [565, 492] on div "Volgende vraag" at bounding box center [672, 509] width 744 height 59
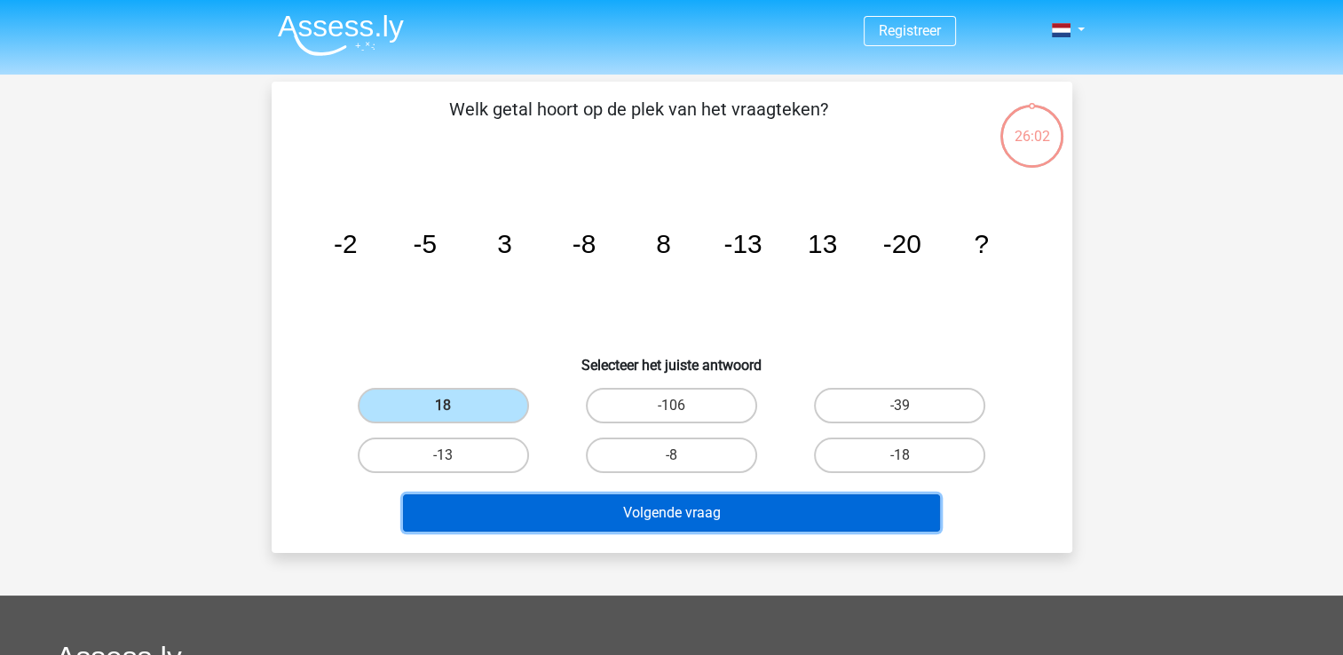
click at [566, 495] on button "Volgende vraag" at bounding box center [671, 513] width 537 height 37
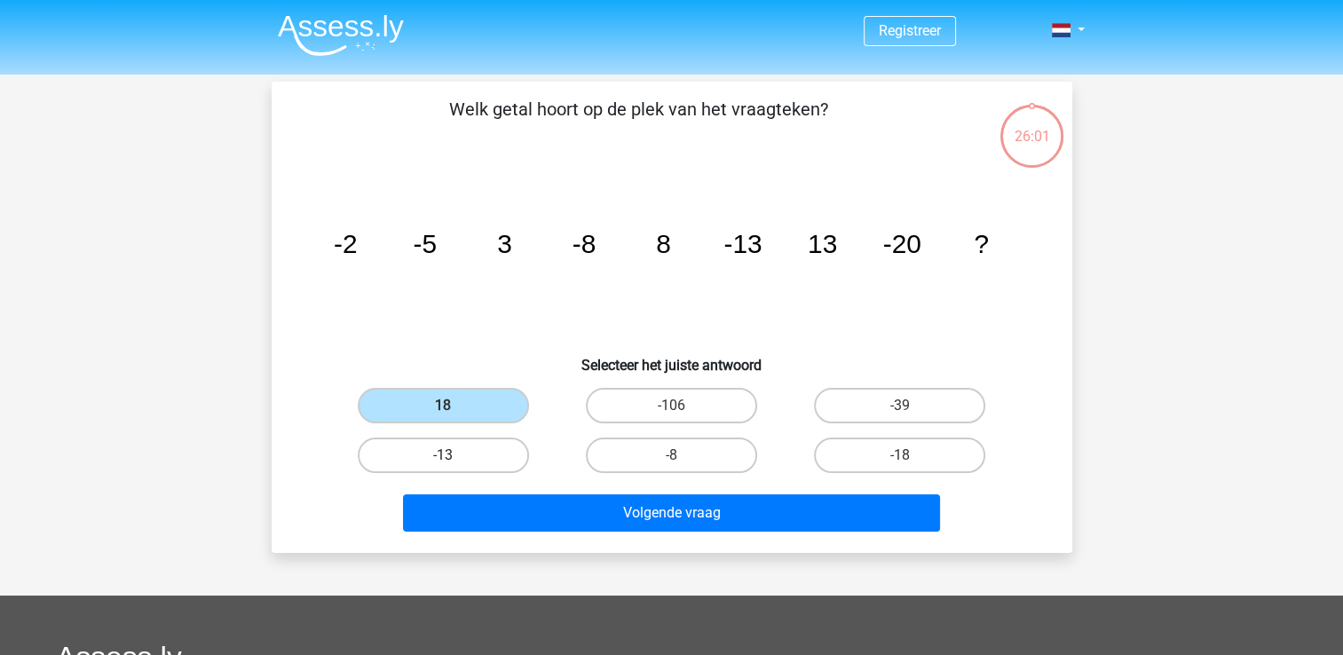
click at [424, 445] on label "-13" at bounding box center [443, 456] width 171 height 36
click at [443, 455] on input "-13" at bounding box center [449, 461] width 12 height 12
radio input "true"
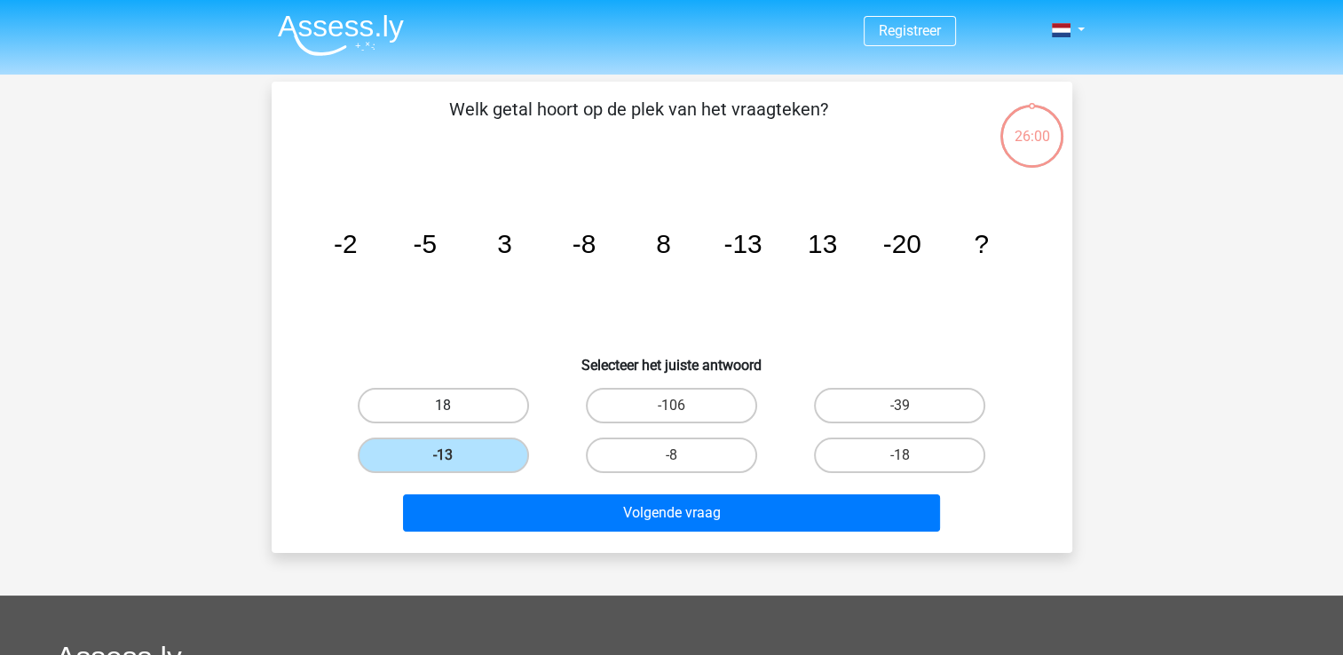
click at [429, 407] on label "18" at bounding box center [443, 406] width 171 height 36
click at [443, 407] on input "18" at bounding box center [449, 412] width 12 height 12
radio input "true"
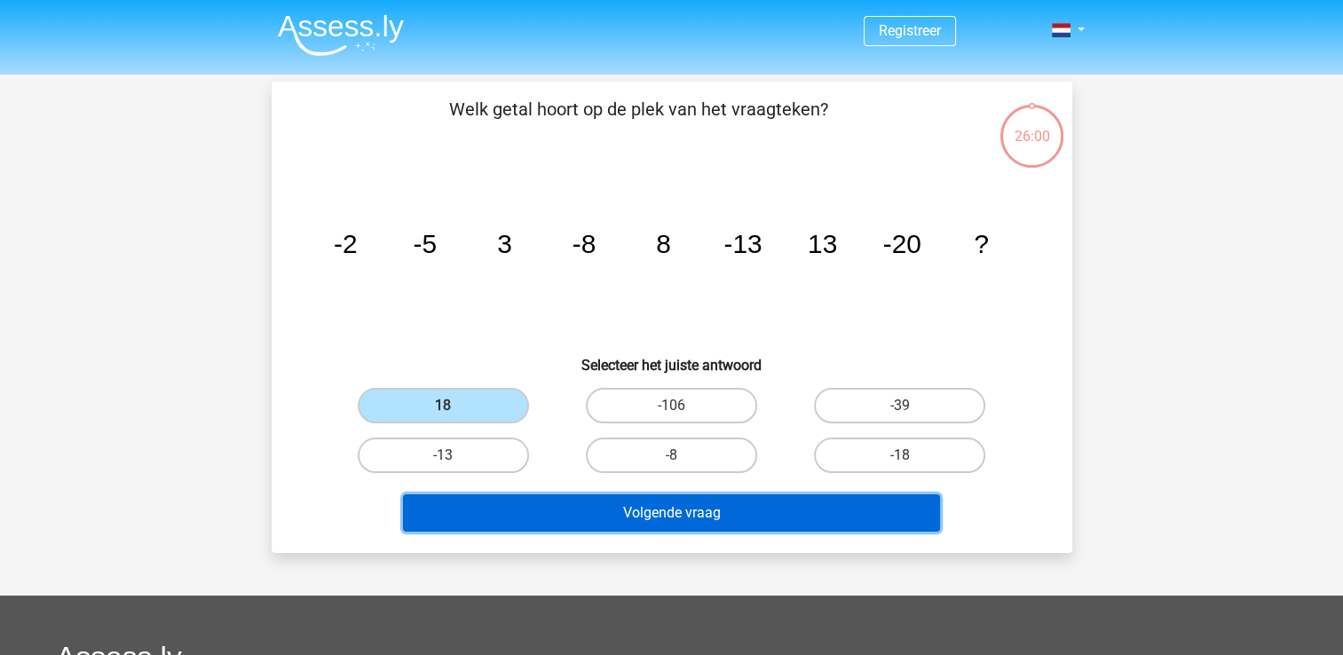
click at [519, 504] on button "Volgende vraag" at bounding box center [671, 513] width 537 height 37
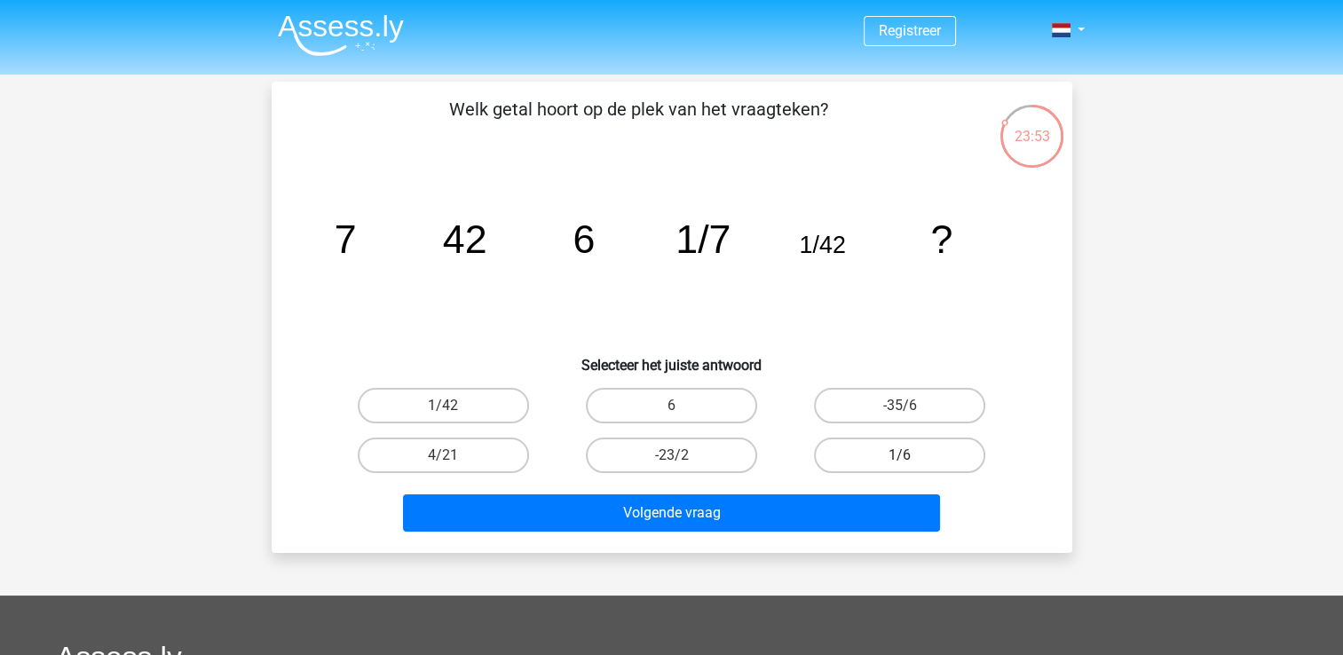
click at [884, 456] on label "1/6" at bounding box center [899, 456] width 171 height 36
click at [900, 456] on input "1/6" at bounding box center [906, 461] width 12 height 12
radio input "true"
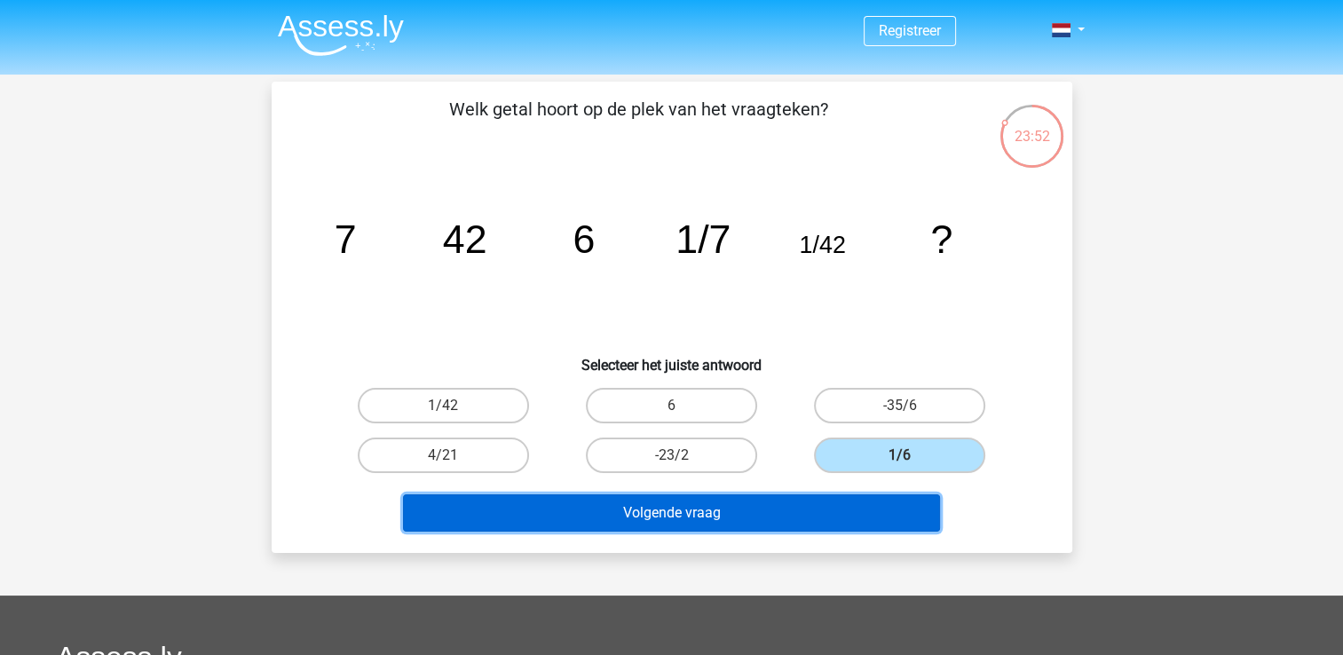
click at [867, 518] on button "Volgende vraag" at bounding box center [671, 513] width 537 height 37
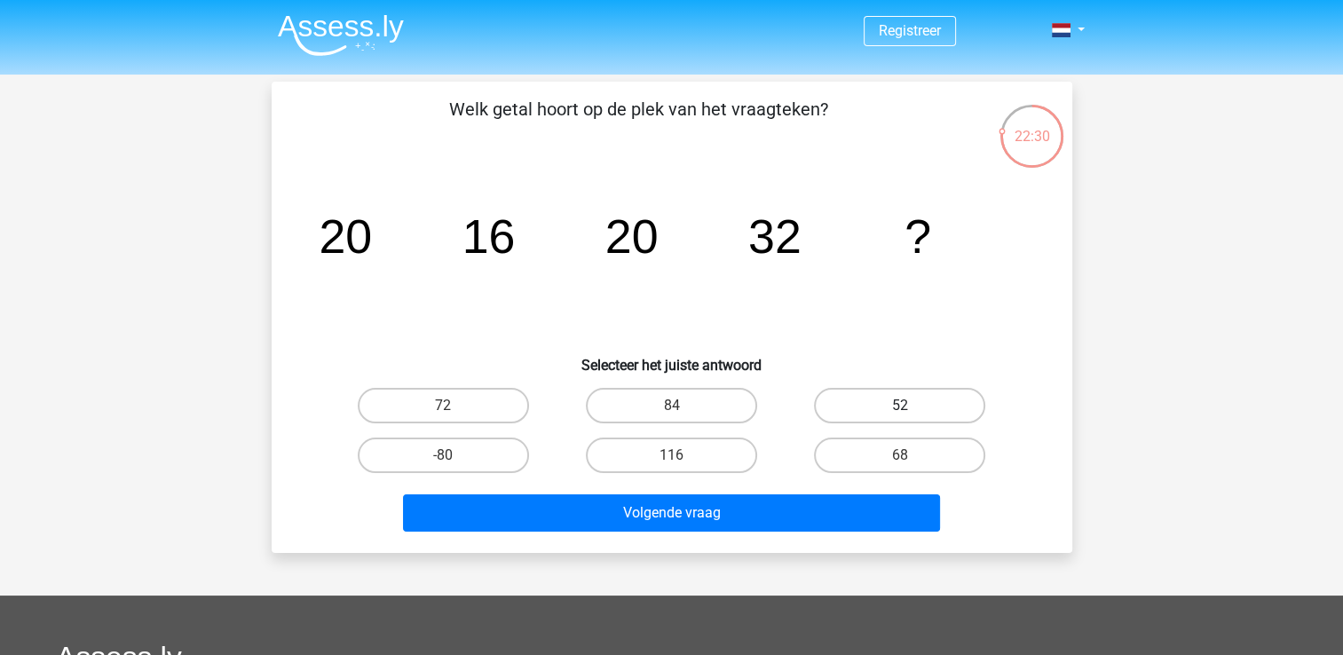
click at [841, 412] on label "52" at bounding box center [899, 406] width 171 height 36
click at [900, 412] on input "52" at bounding box center [906, 412] width 12 height 12
radio input "true"
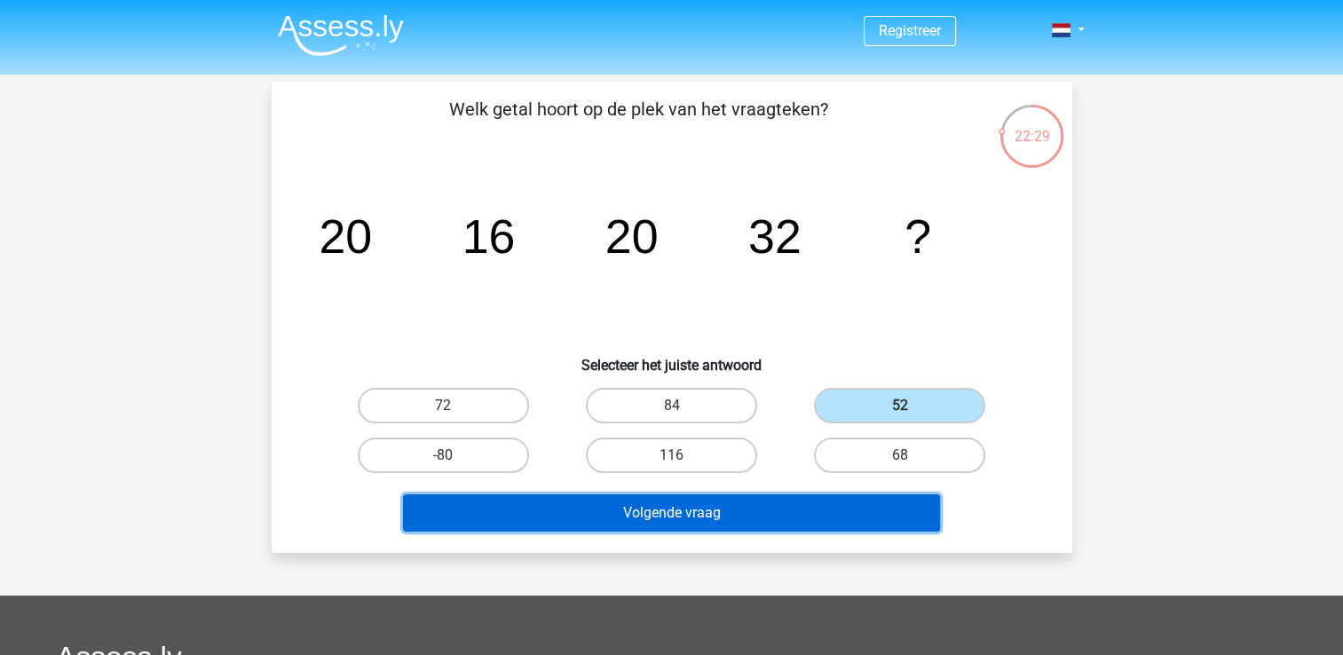
click at [855, 523] on button "Volgende vraag" at bounding box center [671, 513] width 537 height 37
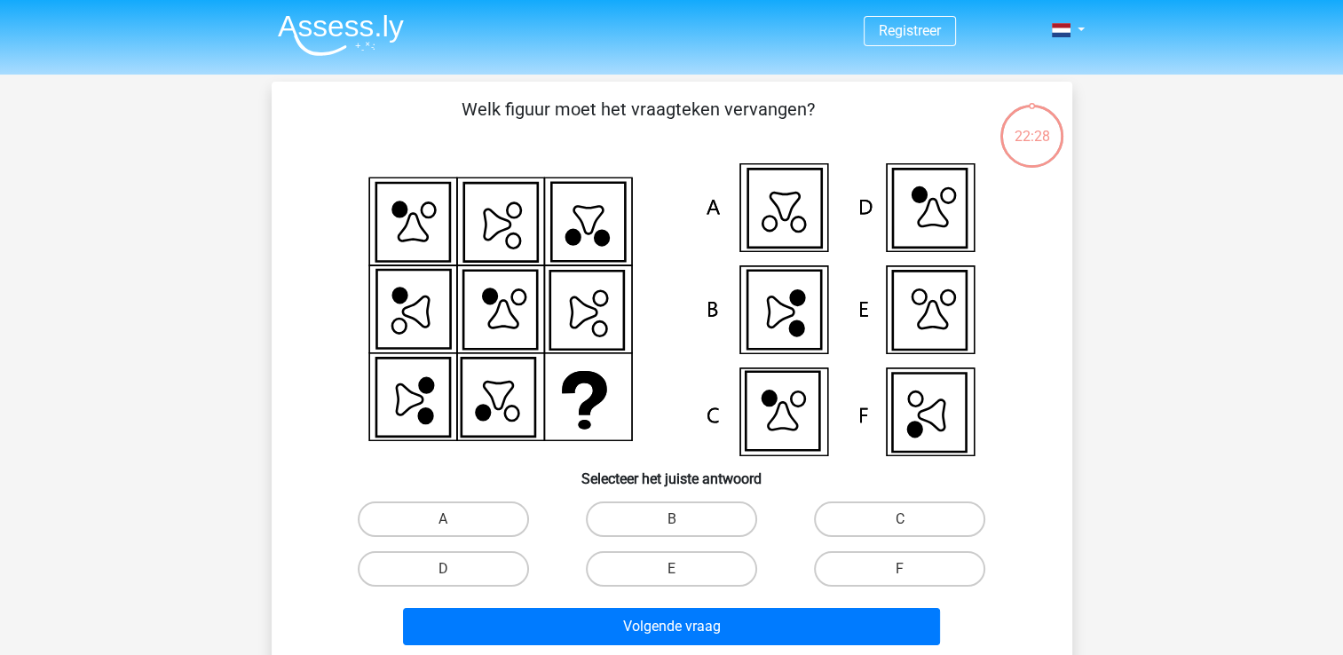
scroll to position [82, 0]
click at [776, 405] on icon at bounding box center [783, 411] width 74 height 79
click at [777, 406] on icon at bounding box center [783, 411] width 74 height 79
drag, startPoint x: 777, startPoint y: 406, endPoint x: 772, endPoint y: 416, distance: 11.5
click at [772, 416] on icon at bounding box center [672, 309] width 716 height 293
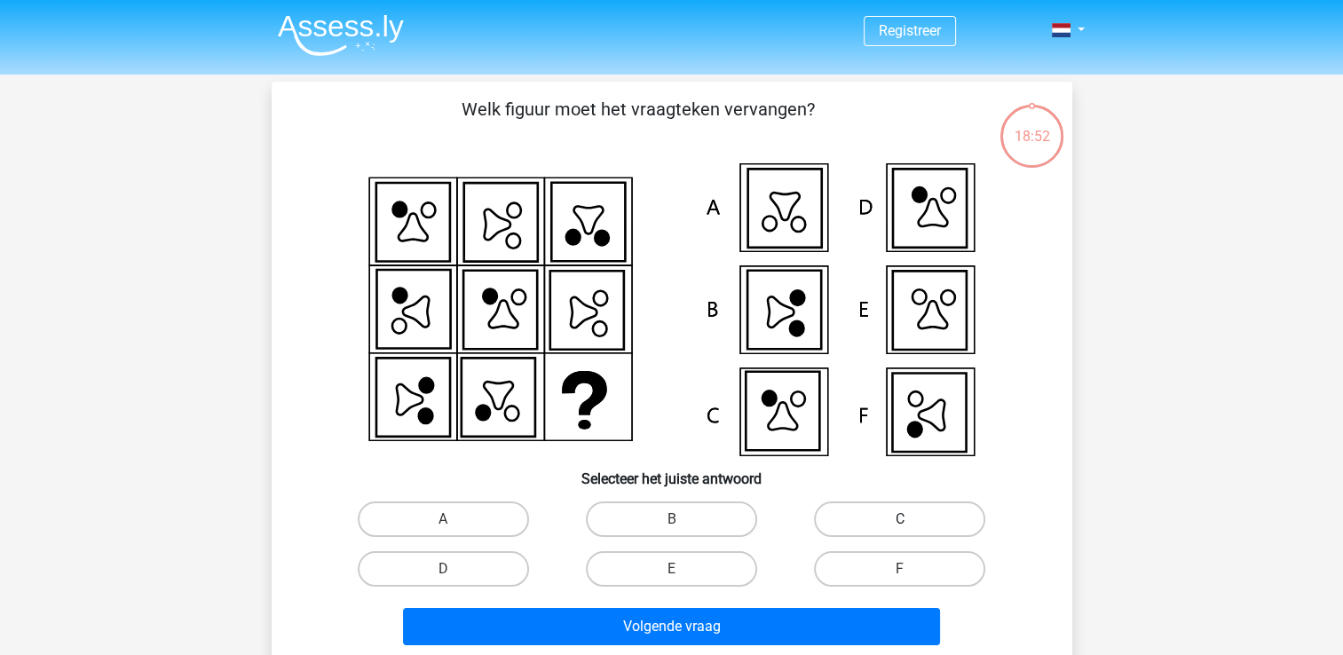
click at [913, 514] on label "C" at bounding box center [899, 520] width 171 height 36
click at [912, 519] on input "C" at bounding box center [906, 525] width 12 height 12
radio input "true"
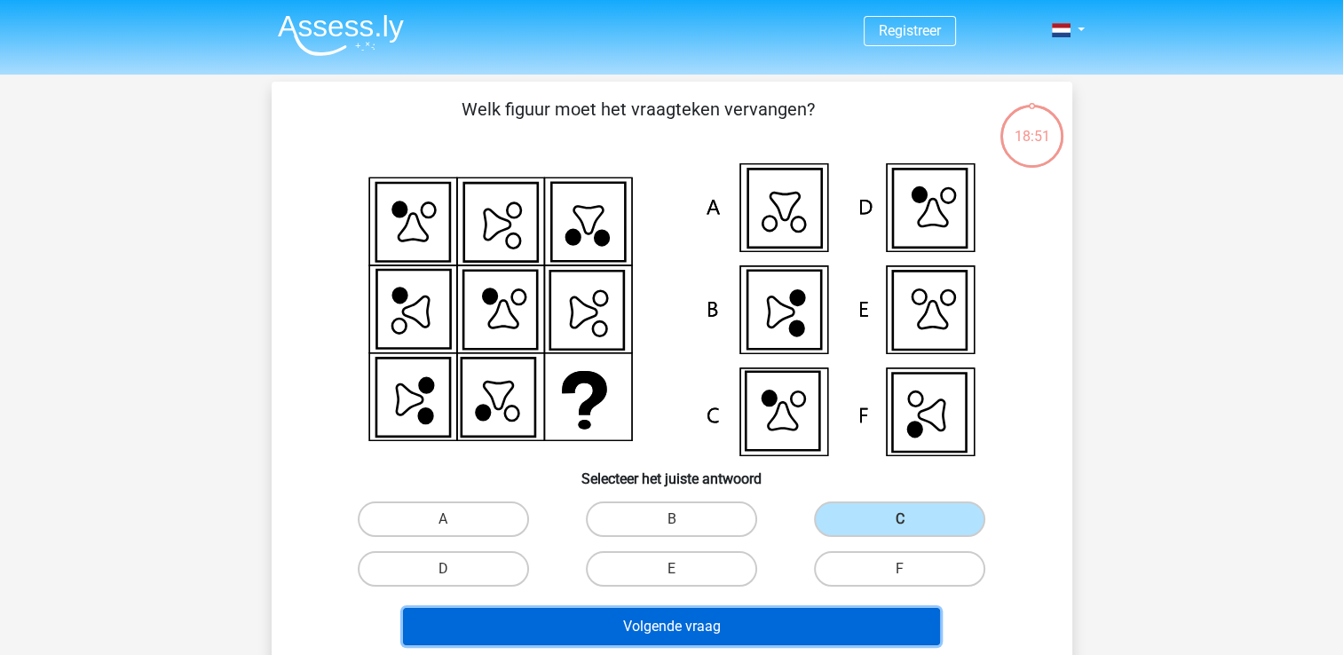
click at [781, 638] on button "Volgende vraag" at bounding box center [671, 626] width 537 height 37
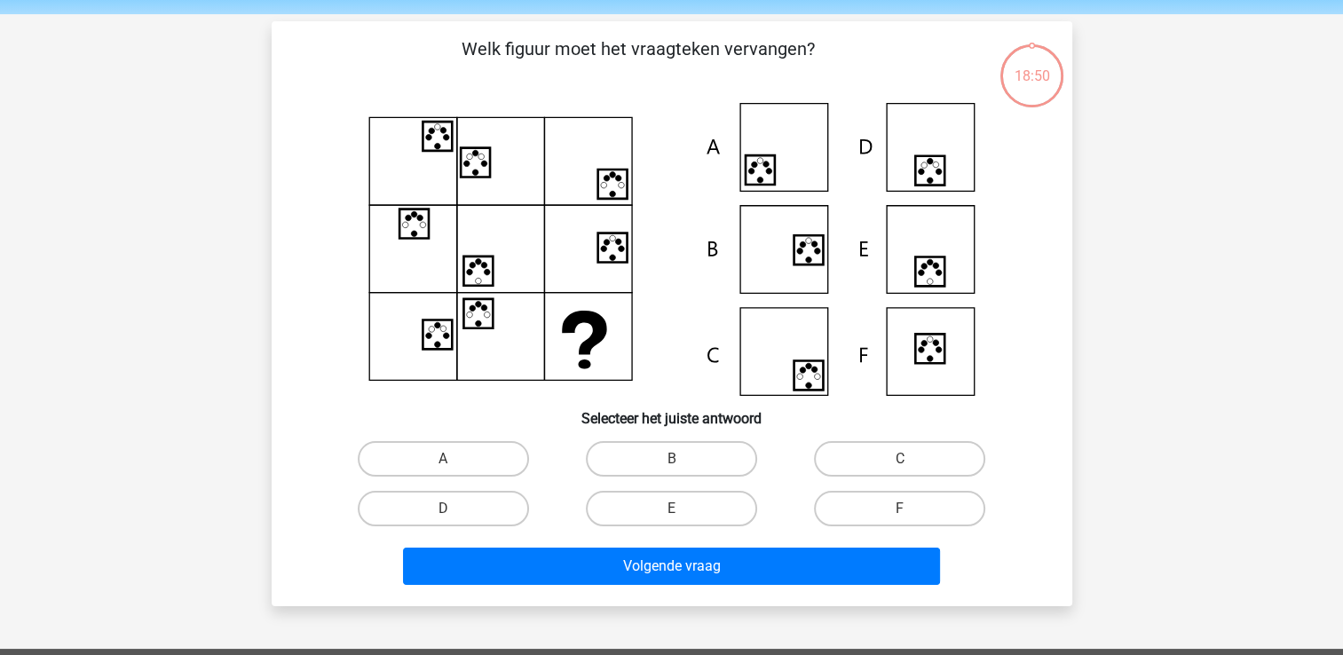
scroll to position [82, 0]
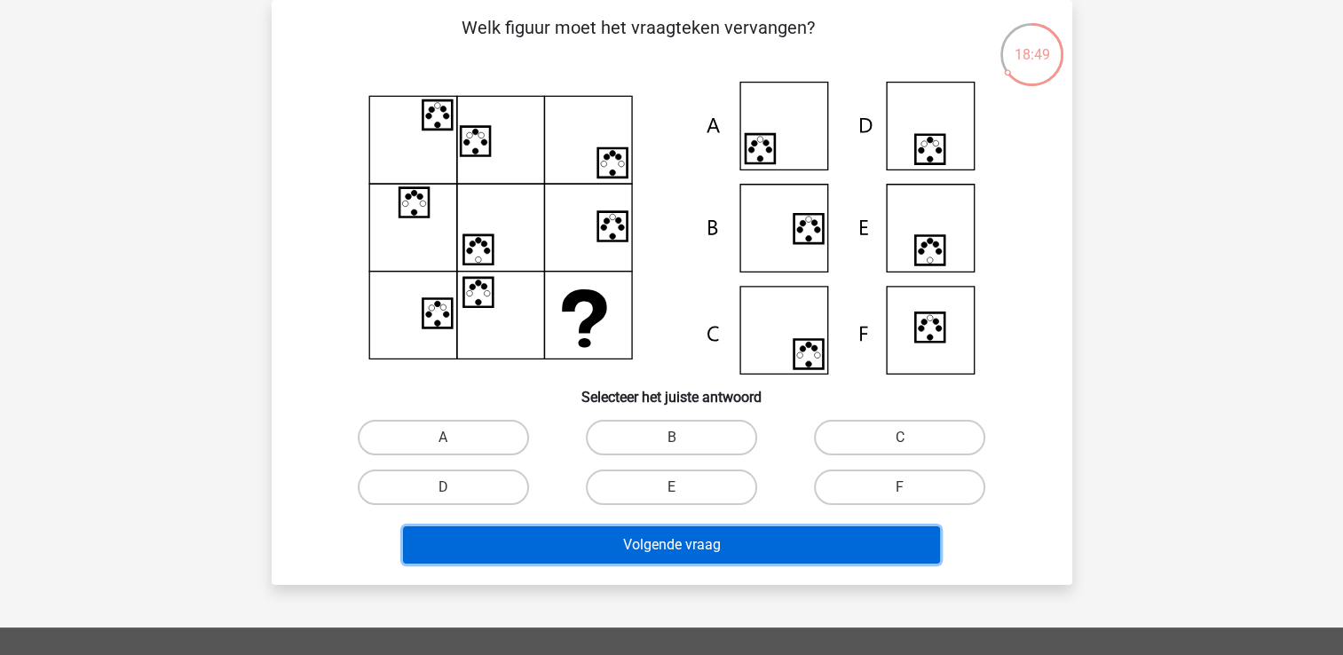
click at [876, 538] on button "Volgende vraag" at bounding box center [671, 545] width 537 height 37
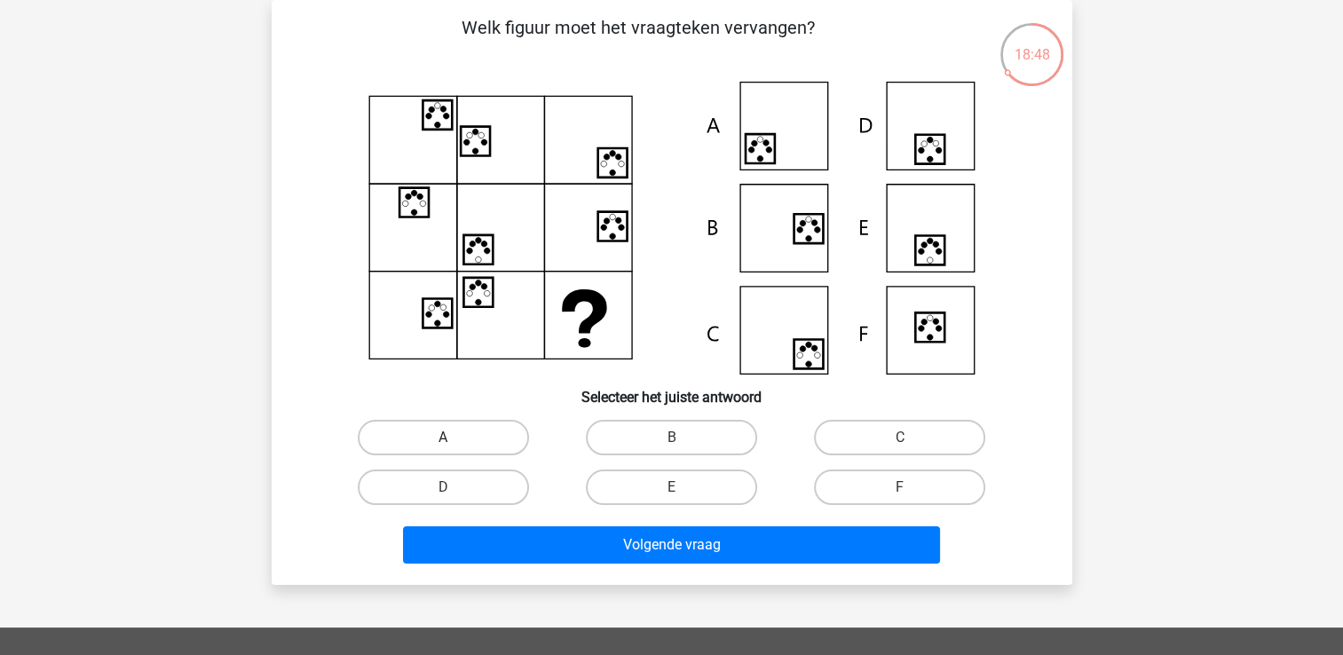
click at [501, 434] on label "A" at bounding box center [443, 438] width 171 height 36
click at [455, 438] on input "A" at bounding box center [449, 444] width 12 height 12
radio input "true"
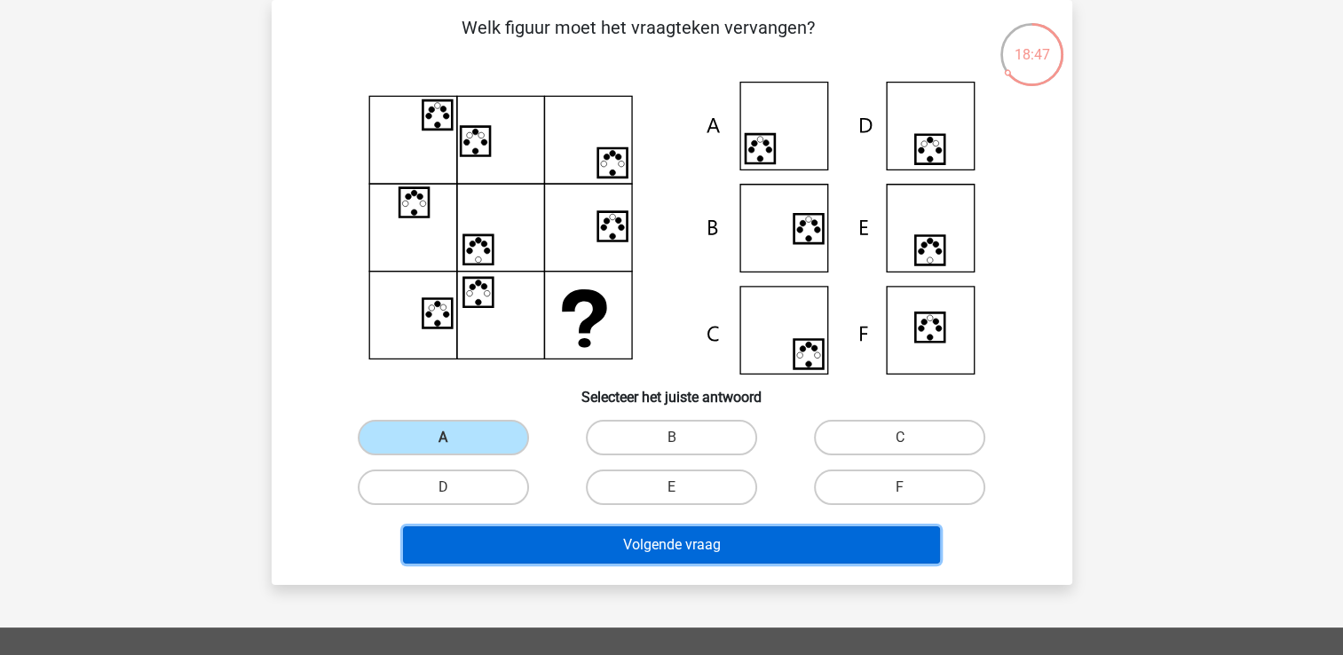
click at [699, 548] on button "Volgende vraag" at bounding box center [671, 545] width 537 height 37
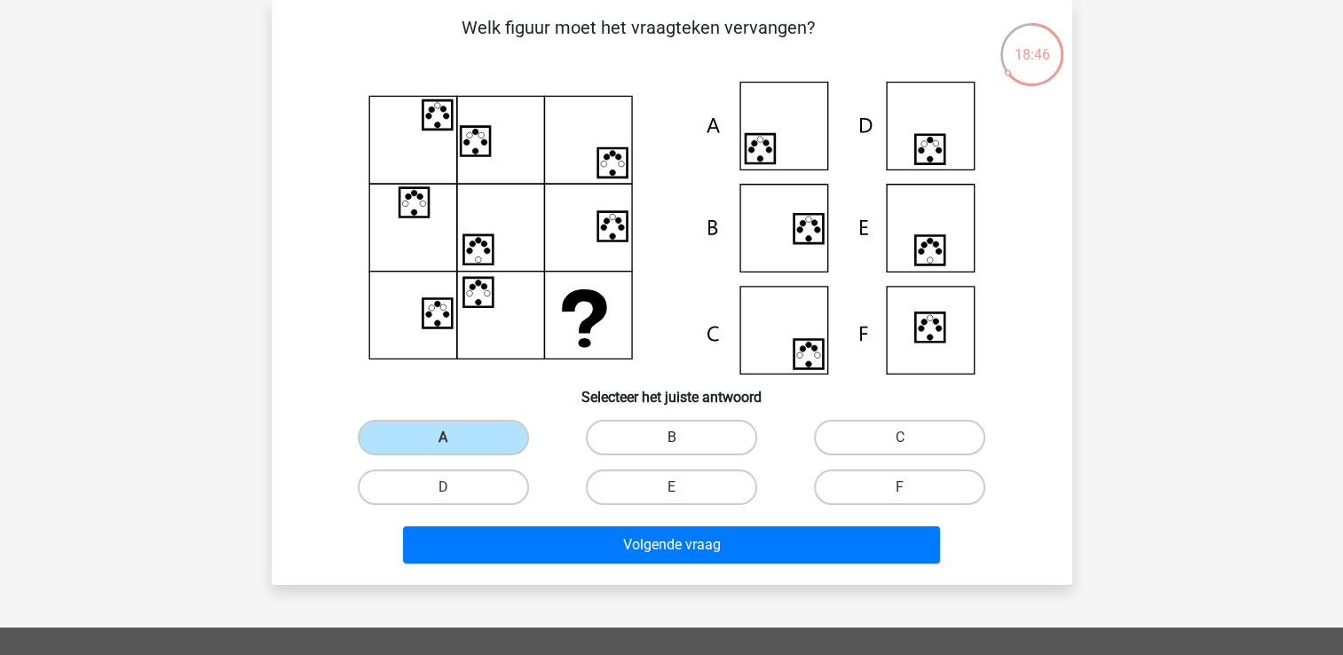
click at [610, 435] on label "B" at bounding box center [671, 438] width 171 height 36
click at [671, 438] on input "B" at bounding box center [677, 444] width 12 height 12
radio input "true"
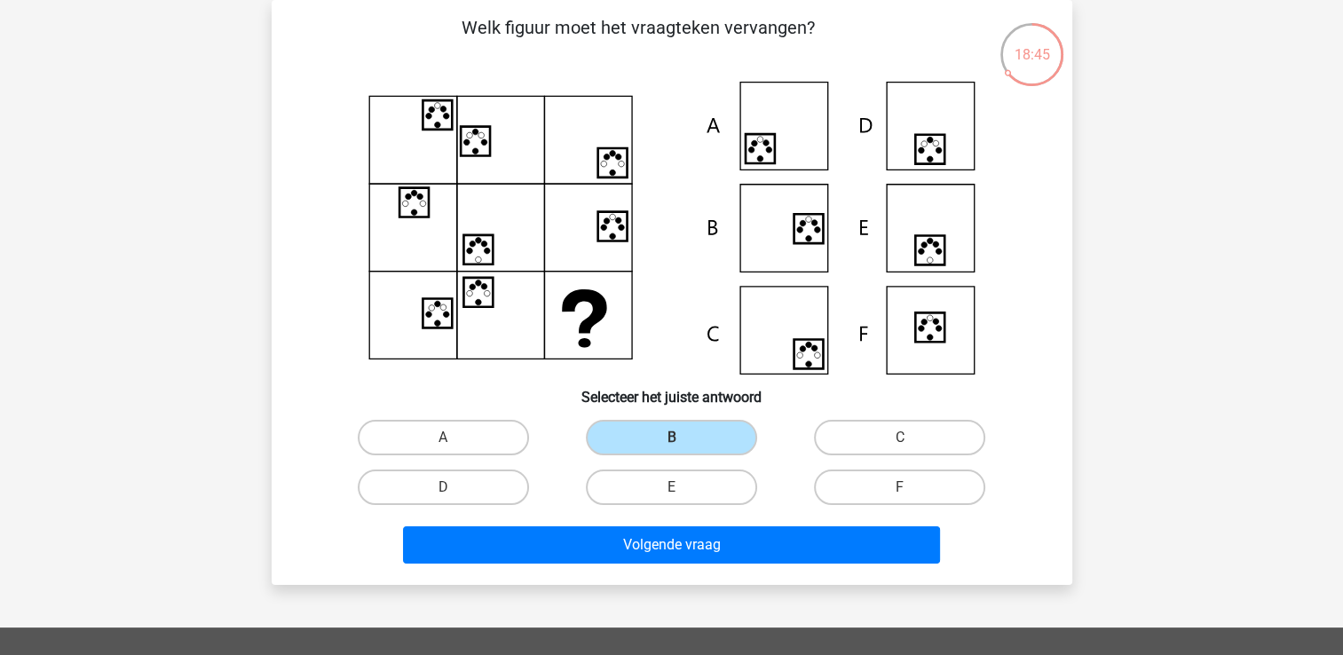
click at [707, 571] on div "Welk figuur moet het vraagteken vervangen?" at bounding box center [672, 292] width 801 height 585
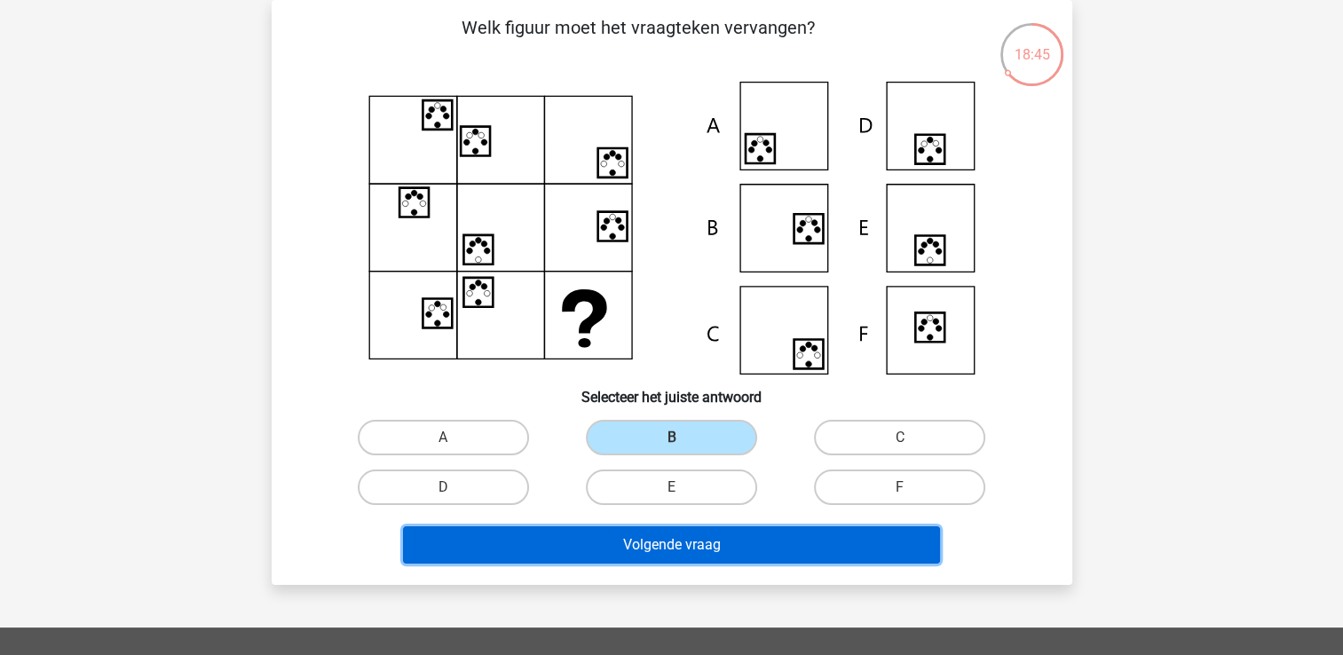
click at [705, 552] on button "Volgende vraag" at bounding box center [671, 545] width 537 height 37
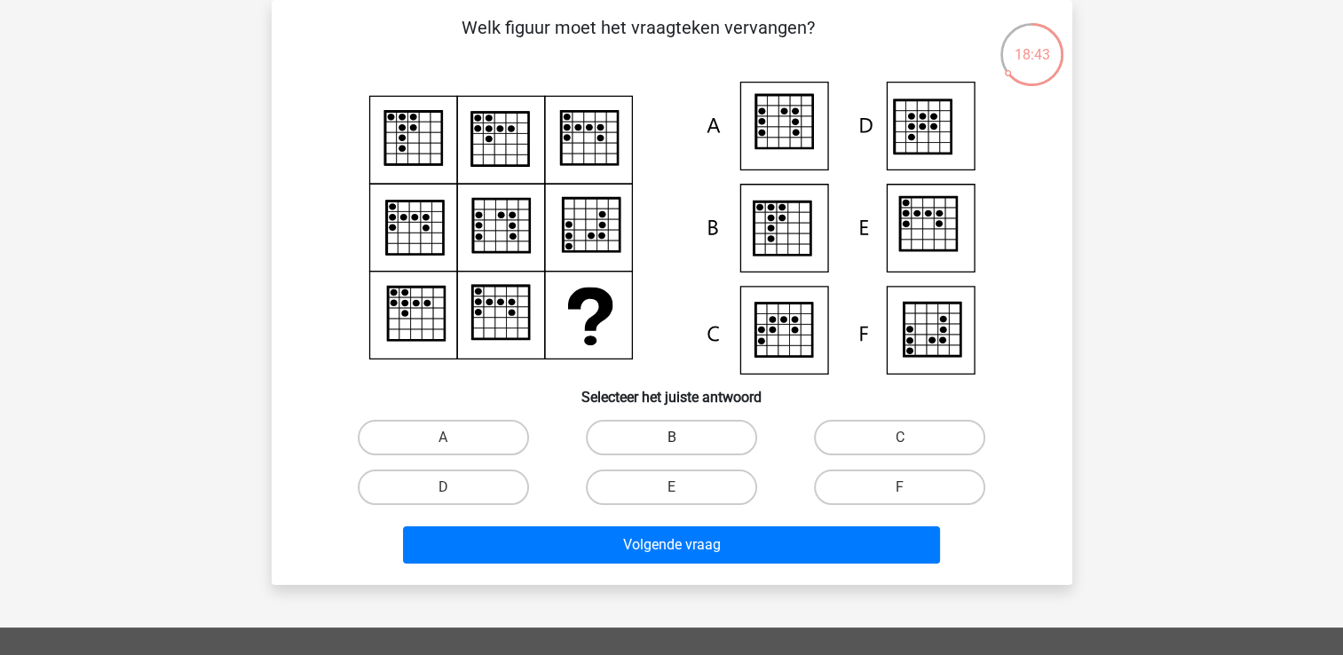
click at [696, 446] on label "B" at bounding box center [671, 438] width 171 height 36
click at [683, 446] on input "B" at bounding box center [677, 444] width 12 height 12
radio input "true"
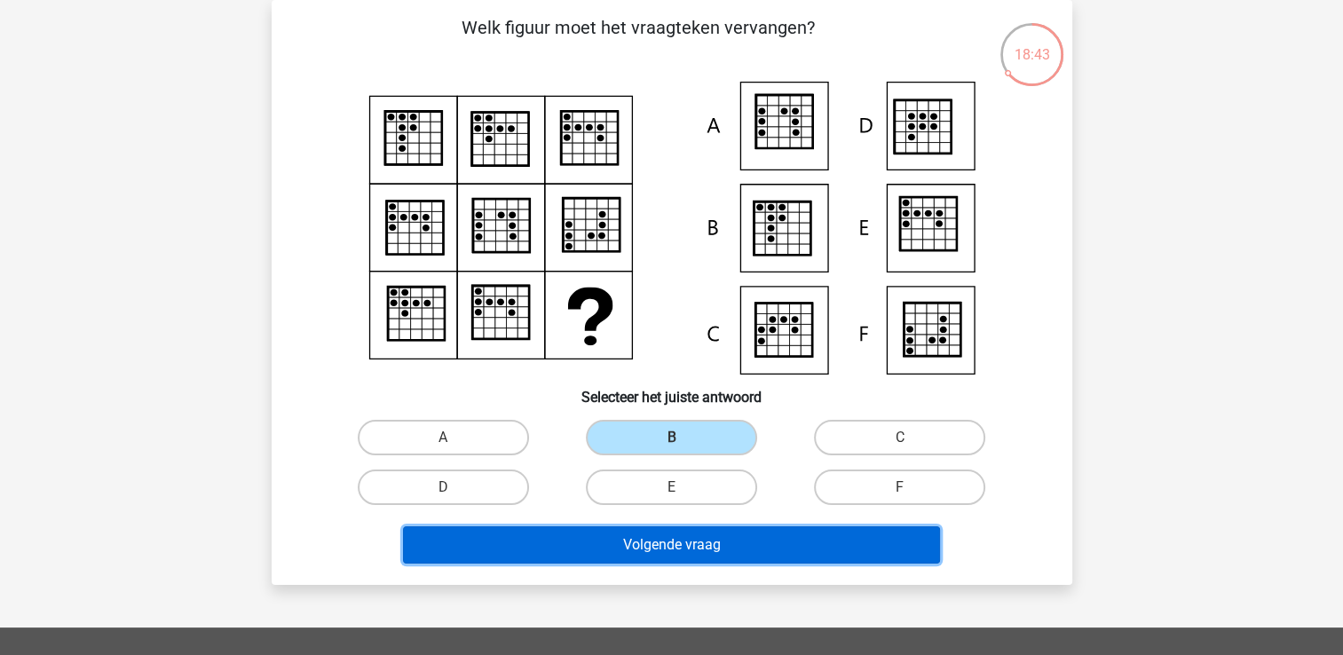
click at [728, 535] on button "Volgende vraag" at bounding box center [671, 545] width 537 height 37
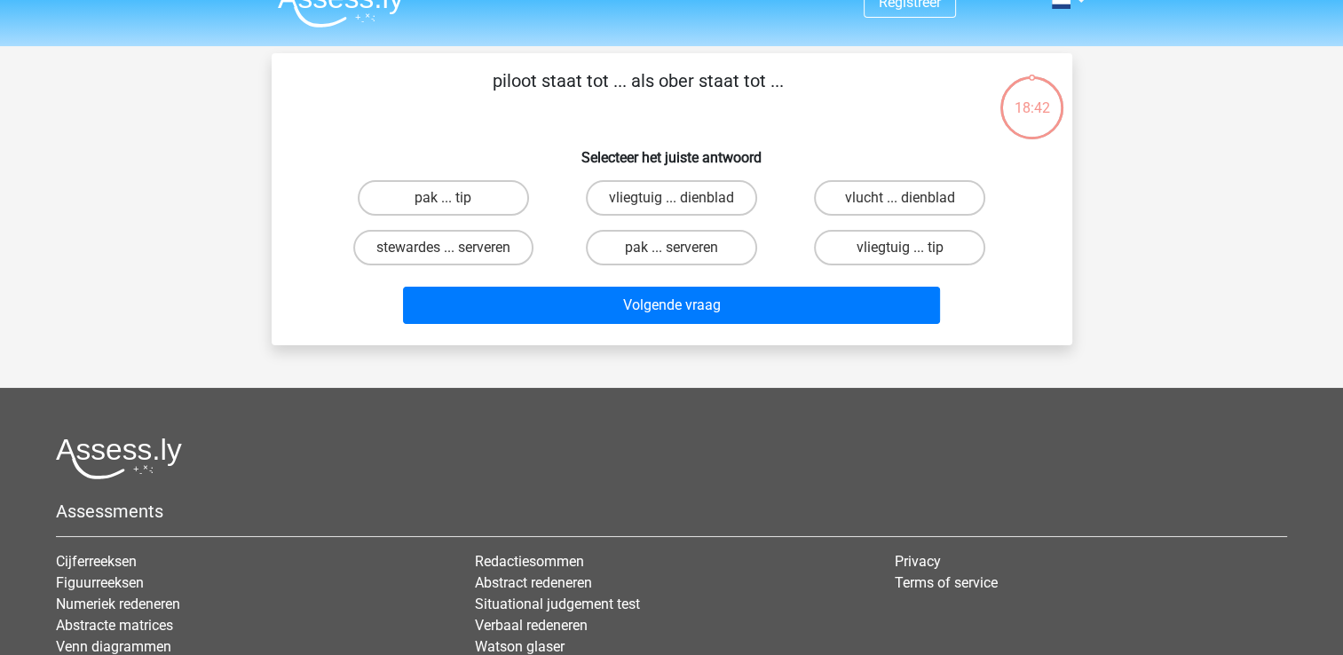
scroll to position [0, 0]
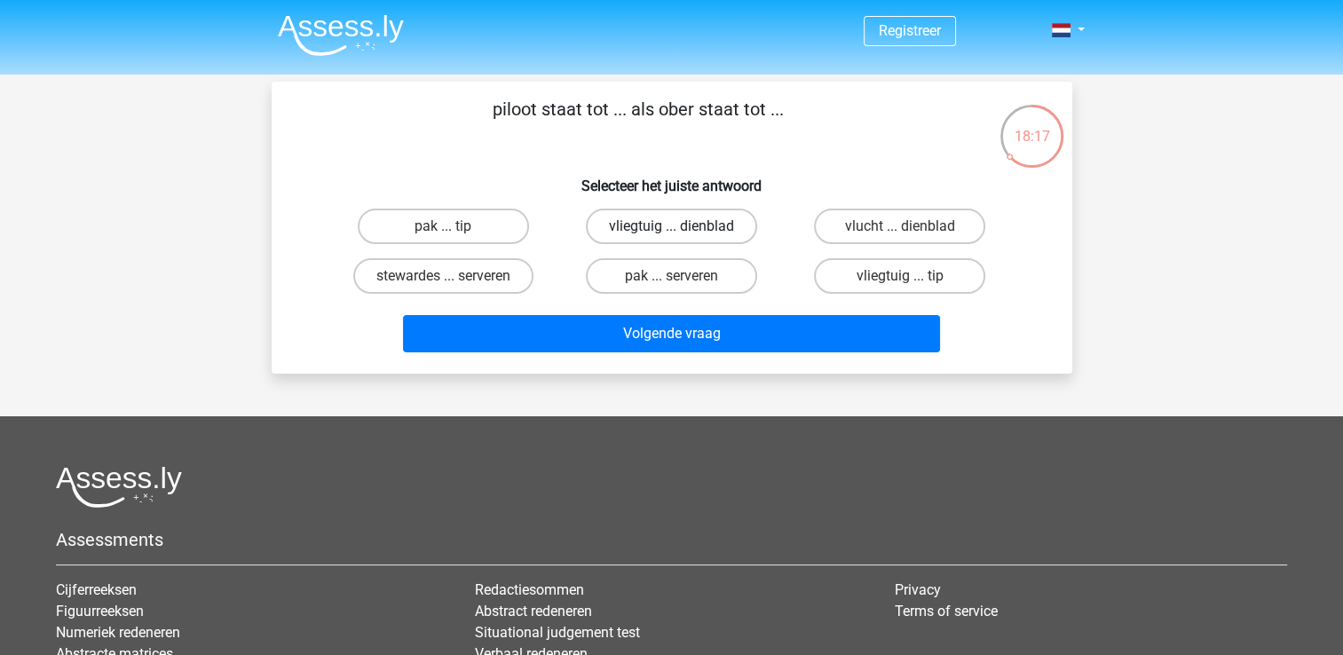
click at [698, 227] on label "vliegtuig ... dienblad" at bounding box center [671, 227] width 171 height 36
click at [683, 227] on input "vliegtuig ... dienblad" at bounding box center [677, 232] width 12 height 12
radio input "true"
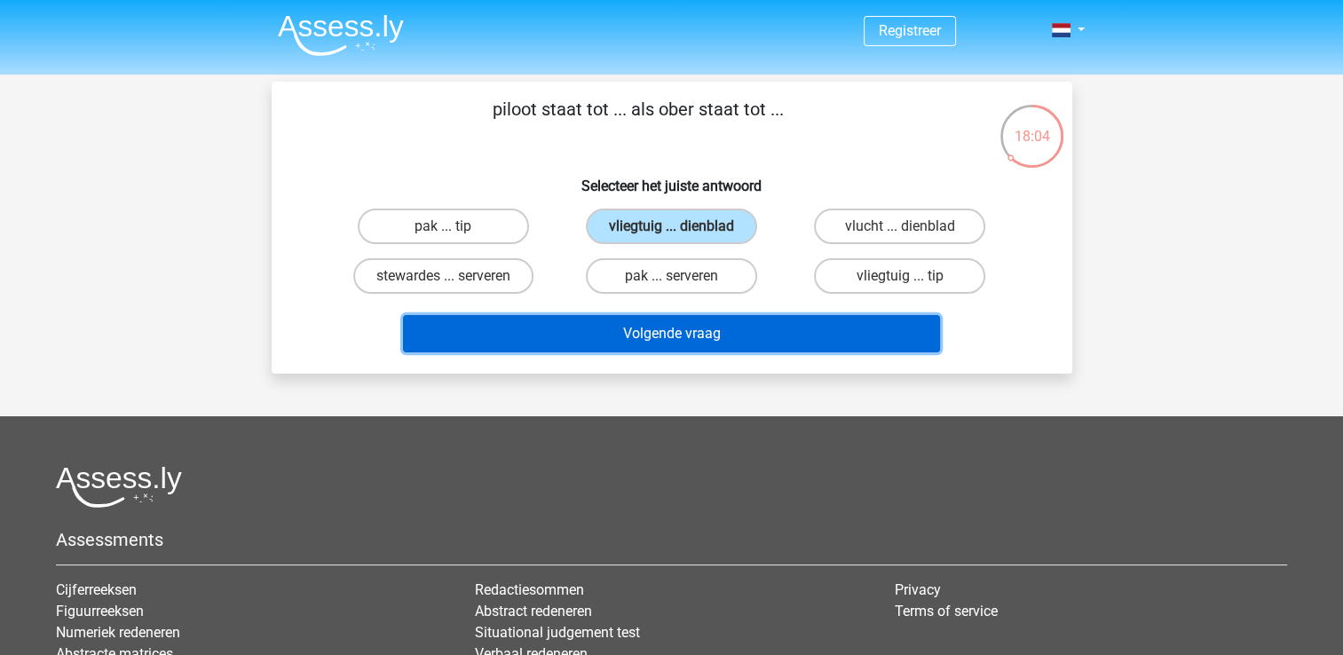
click at [751, 329] on button "Volgende vraag" at bounding box center [671, 333] width 537 height 37
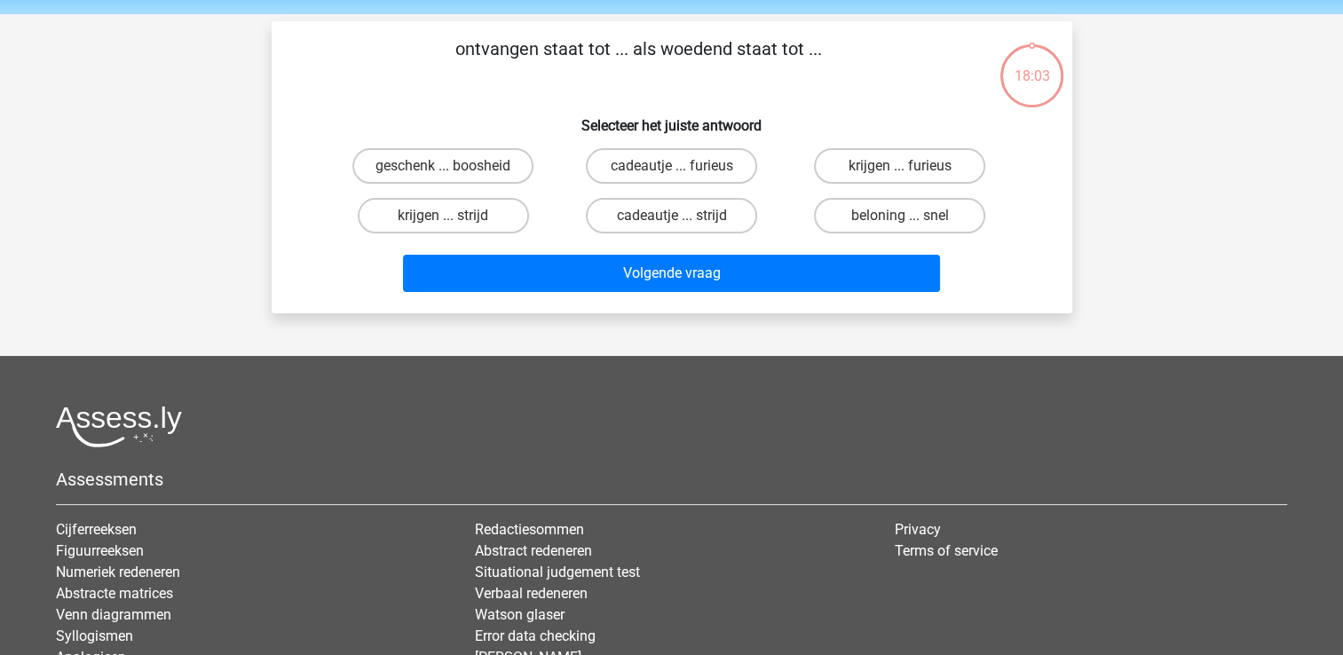
scroll to position [82, 0]
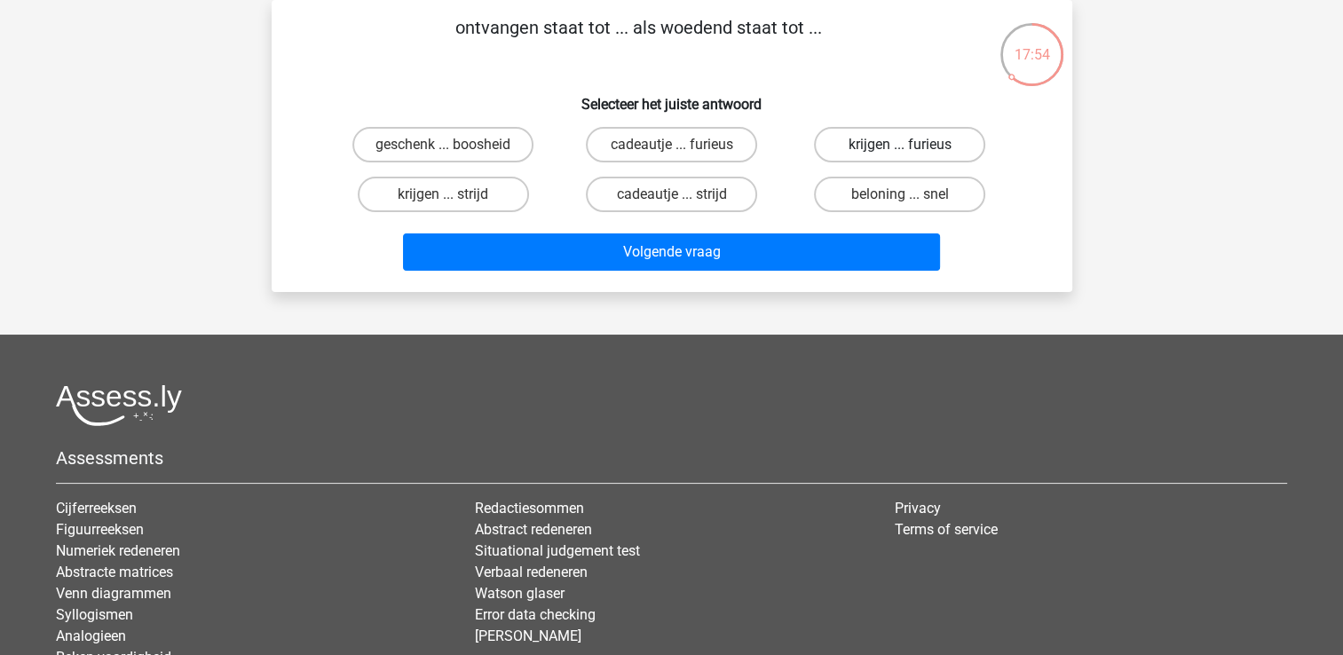
click at [898, 146] on label "krijgen ... furieus" at bounding box center [899, 145] width 171 height 36
click at [900, 146] on input "krijgen ... furieus" at bounding box center [906, 151] width 12 height 12
radio input "true"
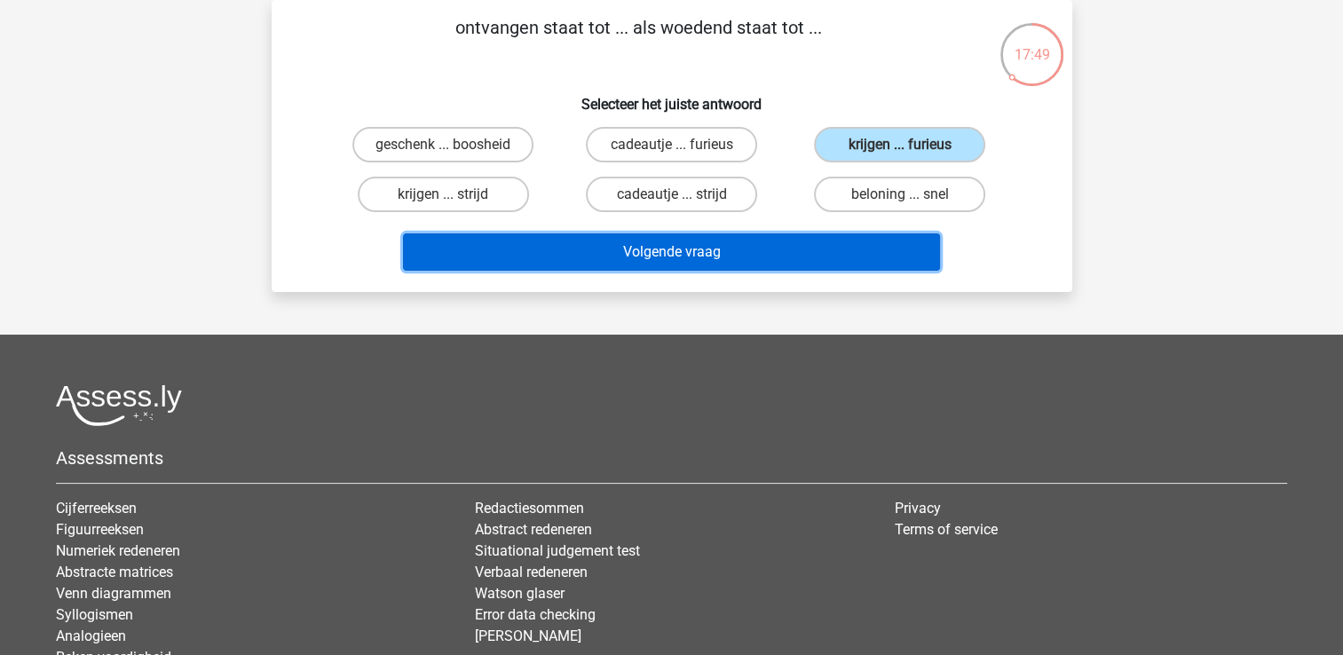
click at [758, 241] on button "Volgende vraag" at bounding box center [671, 252] width 537 height 37
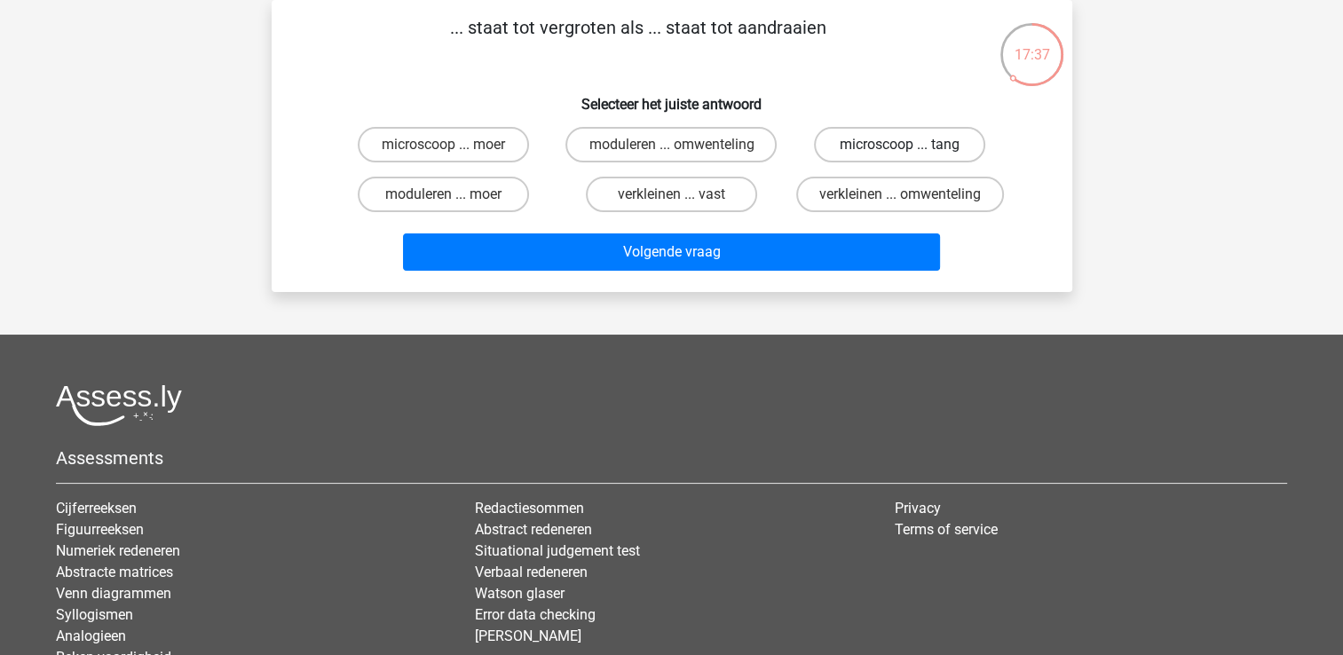
click at [868, 149] on label "microscoop ... tang" at bounding box center [899, 145] width 171 height 36
click at [900, 149] on input "microscoop ... tang" at bounding box center [906, 151] width 12 height 12
radio input "true"
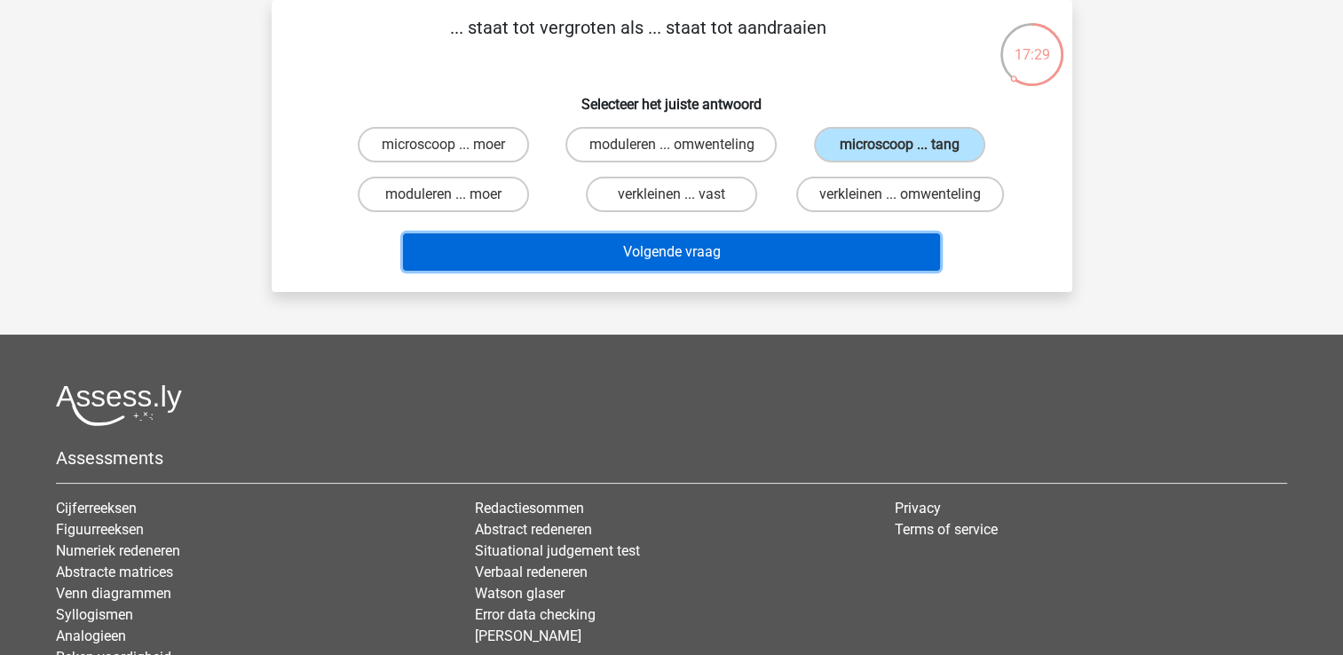
click at [614, 242] on button "Volgende vraag" at bounding box center [671, 252] width 537 height 37
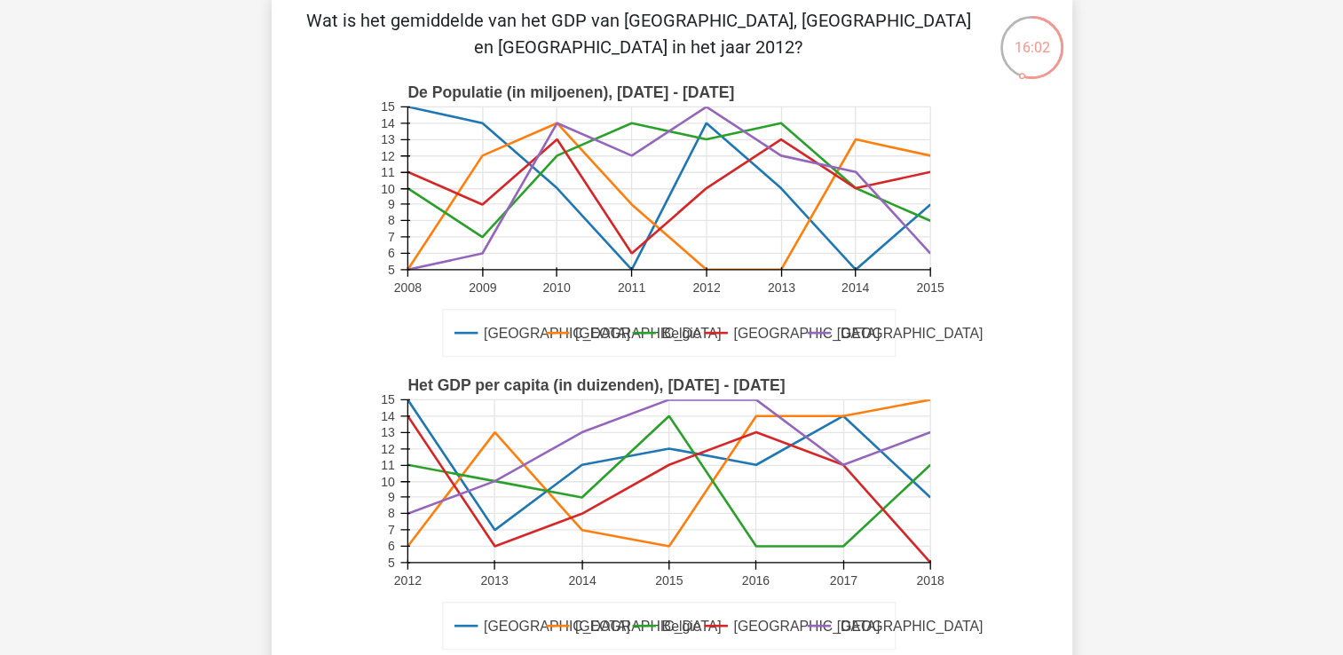
scroll to position [178, 0]
